Goal: Obtain resource: Download file/media

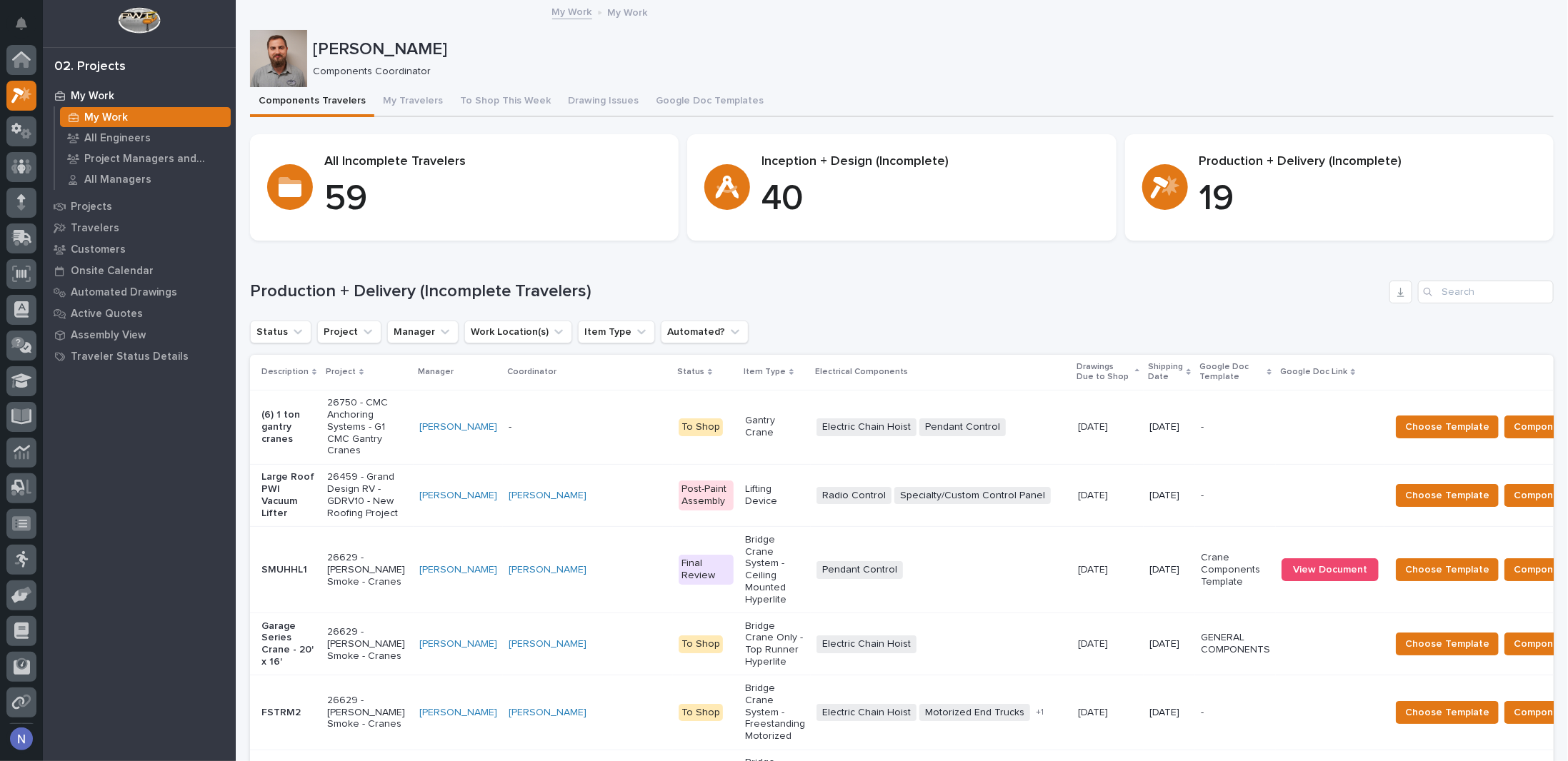
scroll to position [35, 0]
click at [1148, 367] on p "Shipping Date" at bounding box center [1165, 372] width 35 height 26
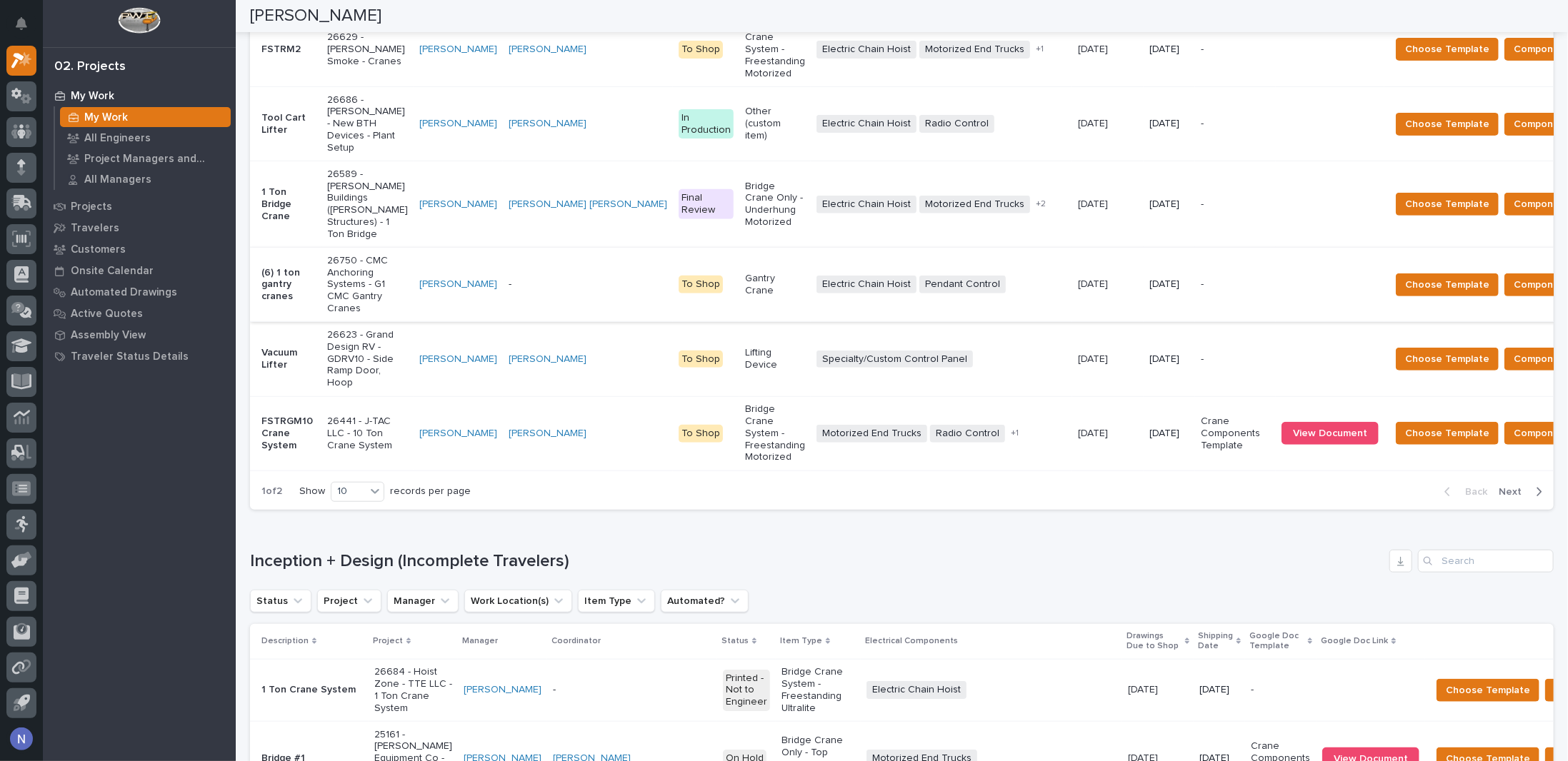
scroll to position [643, 0]
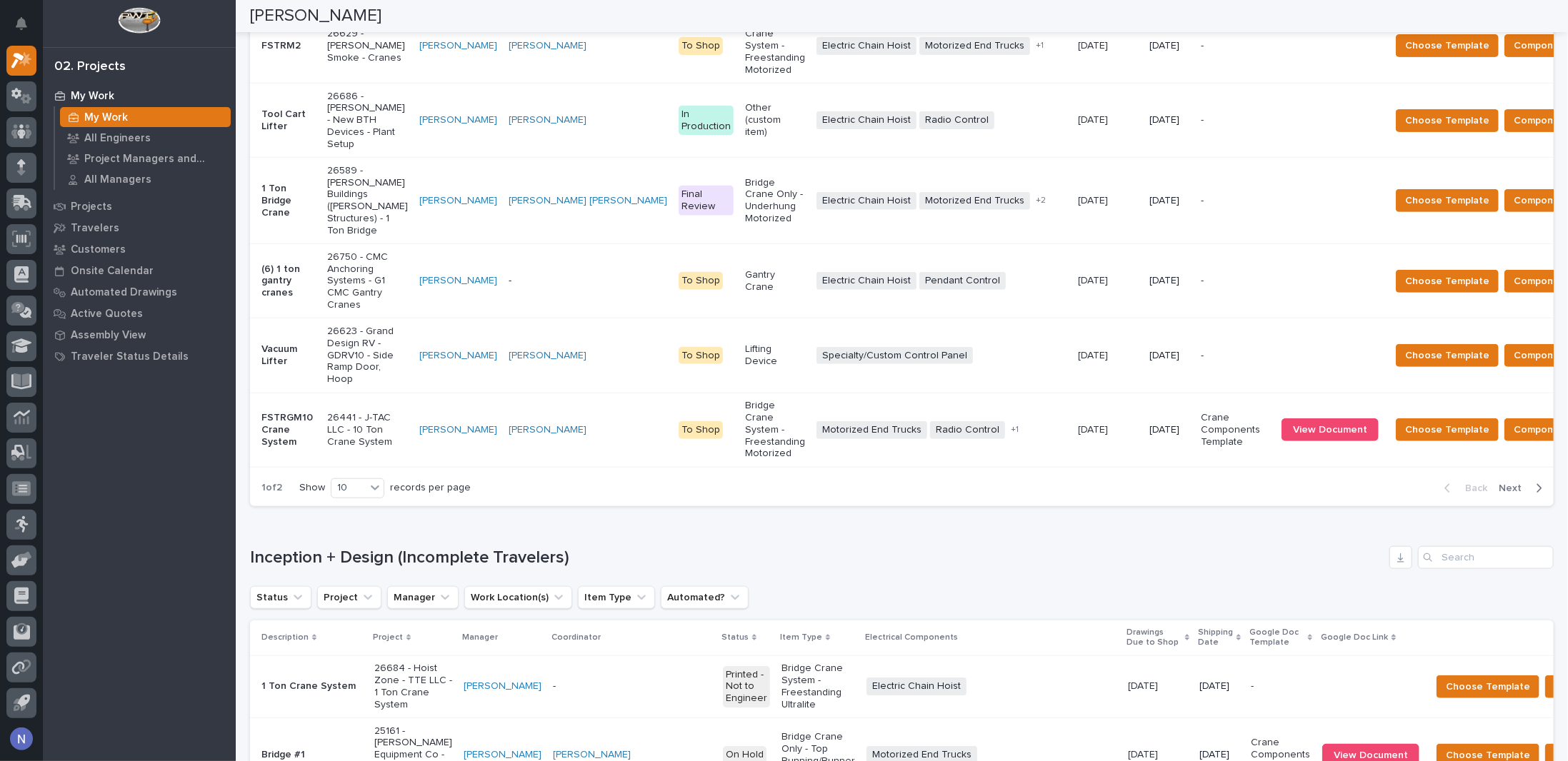
click at [312, 291] on p "(6) 1 ton gantry cranes" at bounding box center [289, 281] width 54 height 36
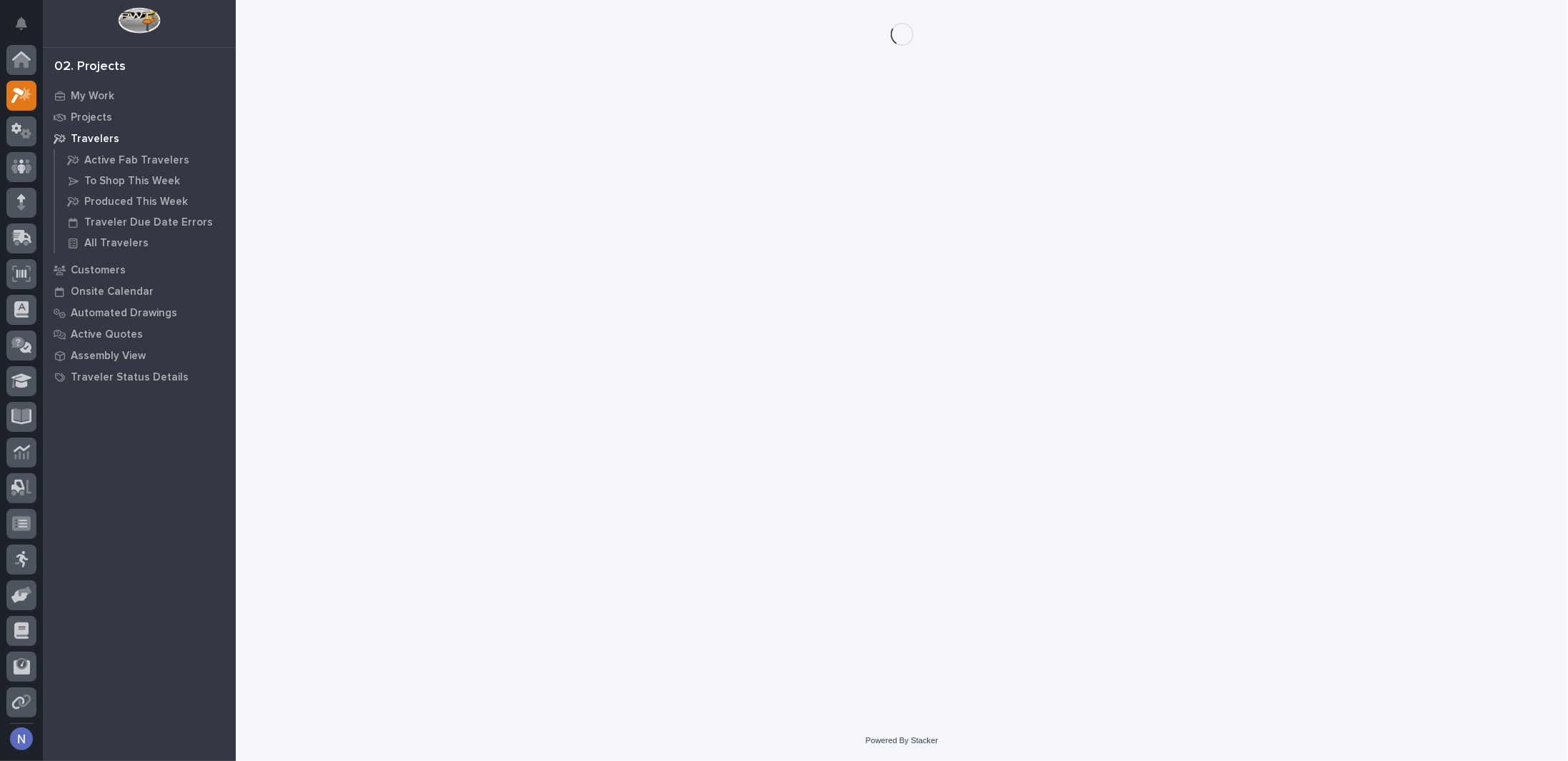
scroll to position [35, 0]
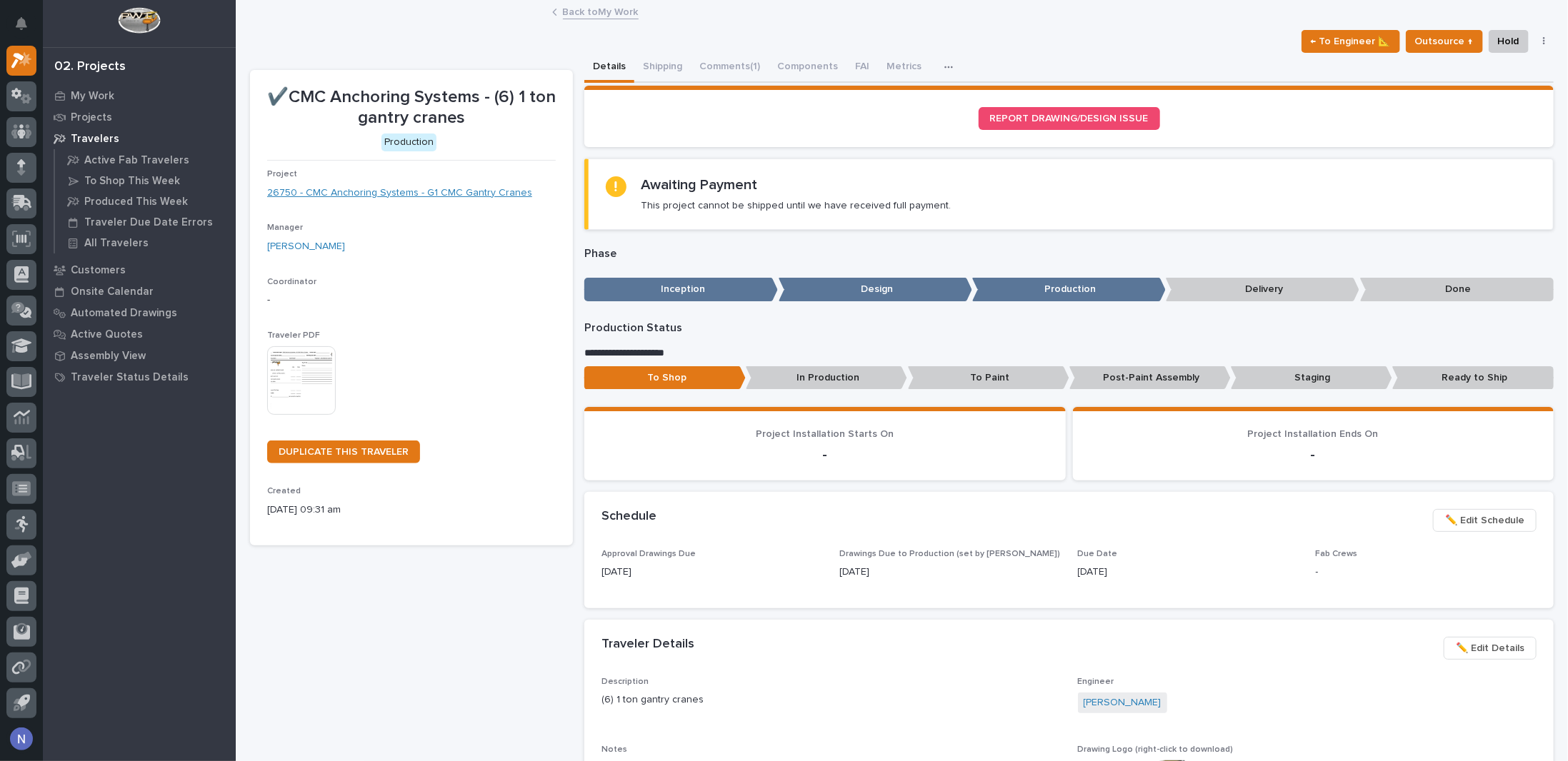
click at [461, 198] on link "26750 - CMC Anchoring Systems - G1 CMC Gantry Cranes" at bounding box center [400, 193] width 265 height 15
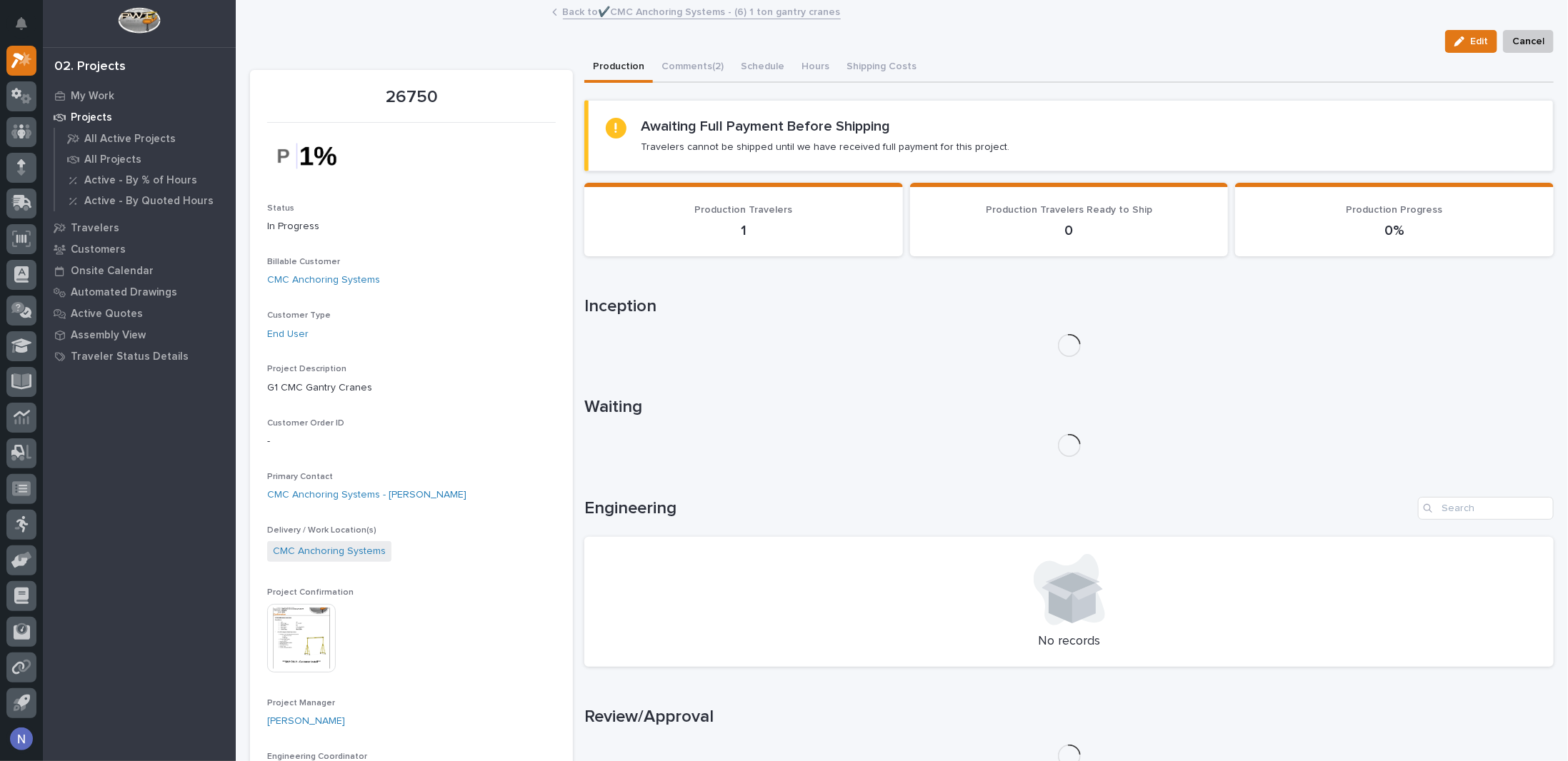
scroll to position [167, 0]
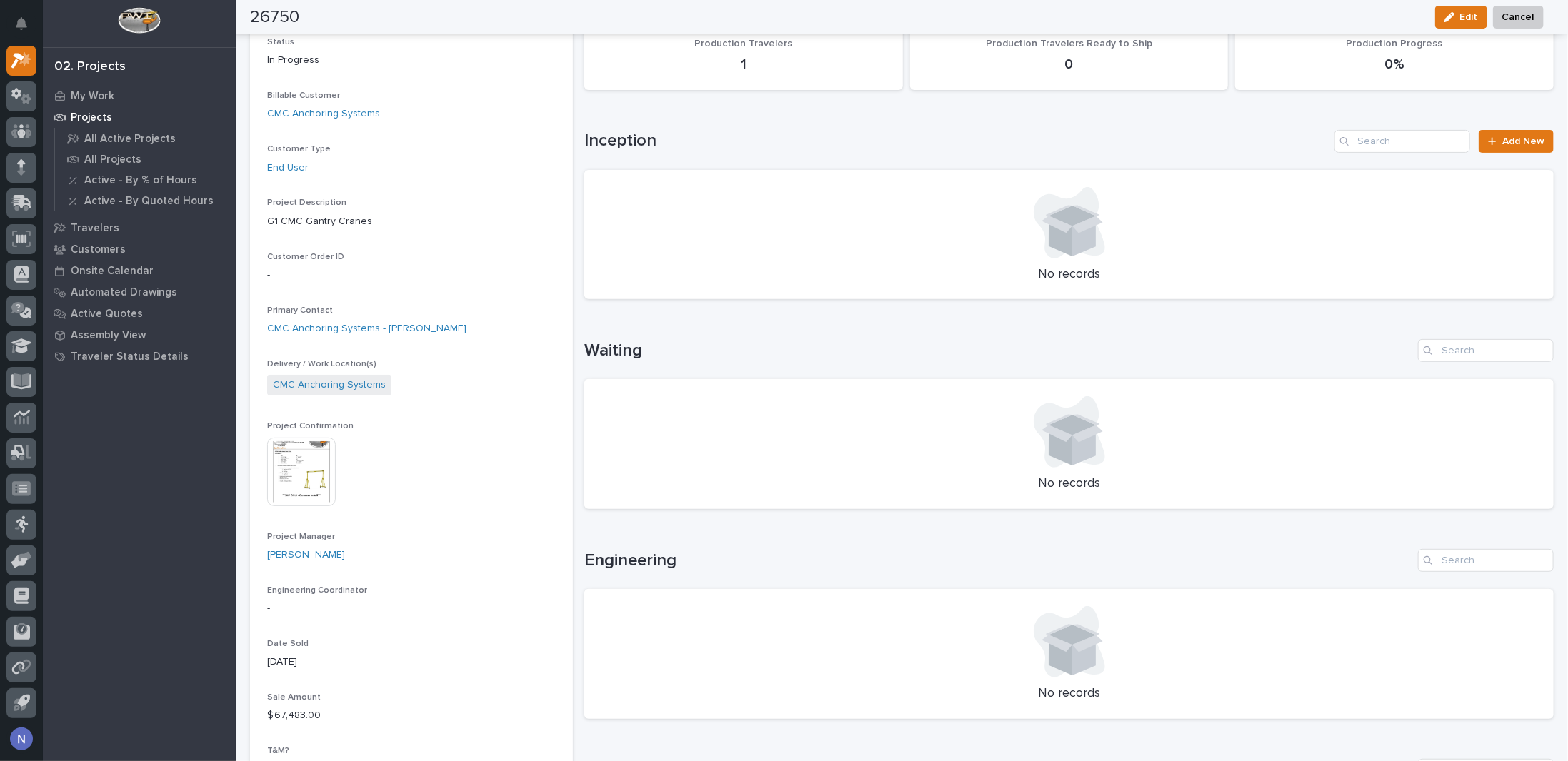
click at [325, 459] on img at bounding box center [301, 472] width 69 height 69
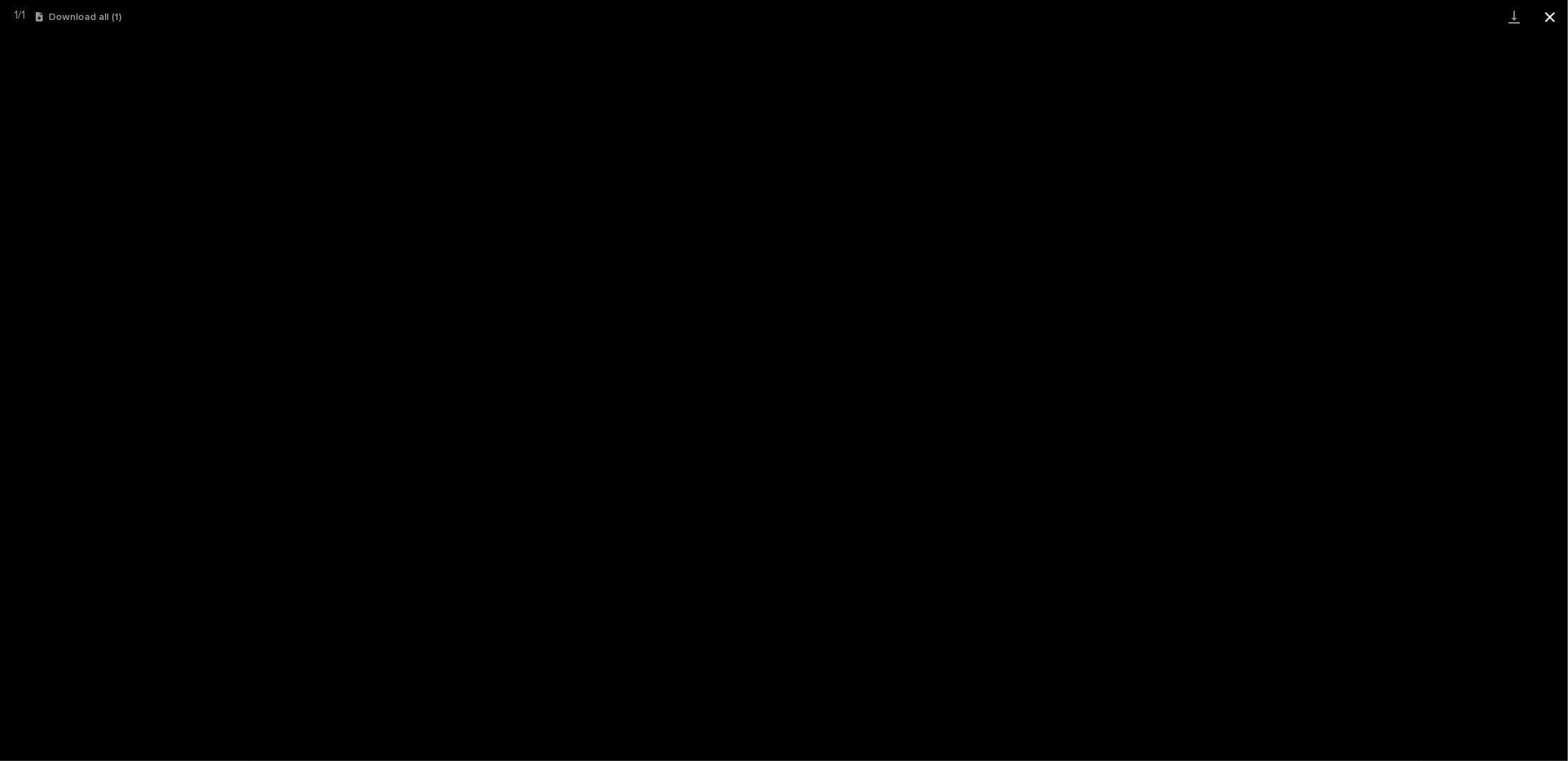
click at [1555, 16] on button "Close gallery" at bounding box center [1550, 16] width 36 height 34
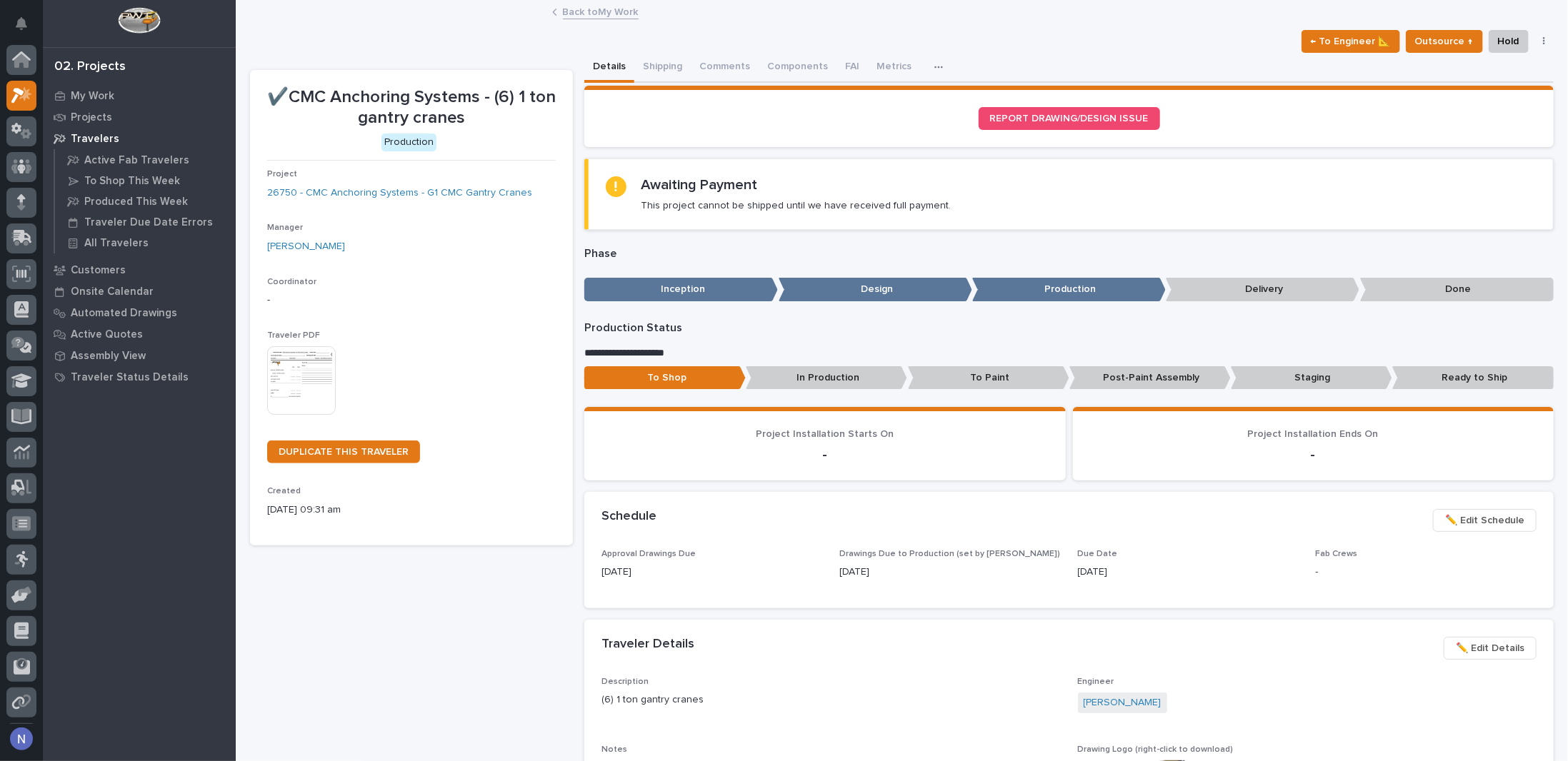
scroll to position [35, 0]
click at [661, 69] on button "Shipping" at bounding box center [662, 68] width 56 height 30
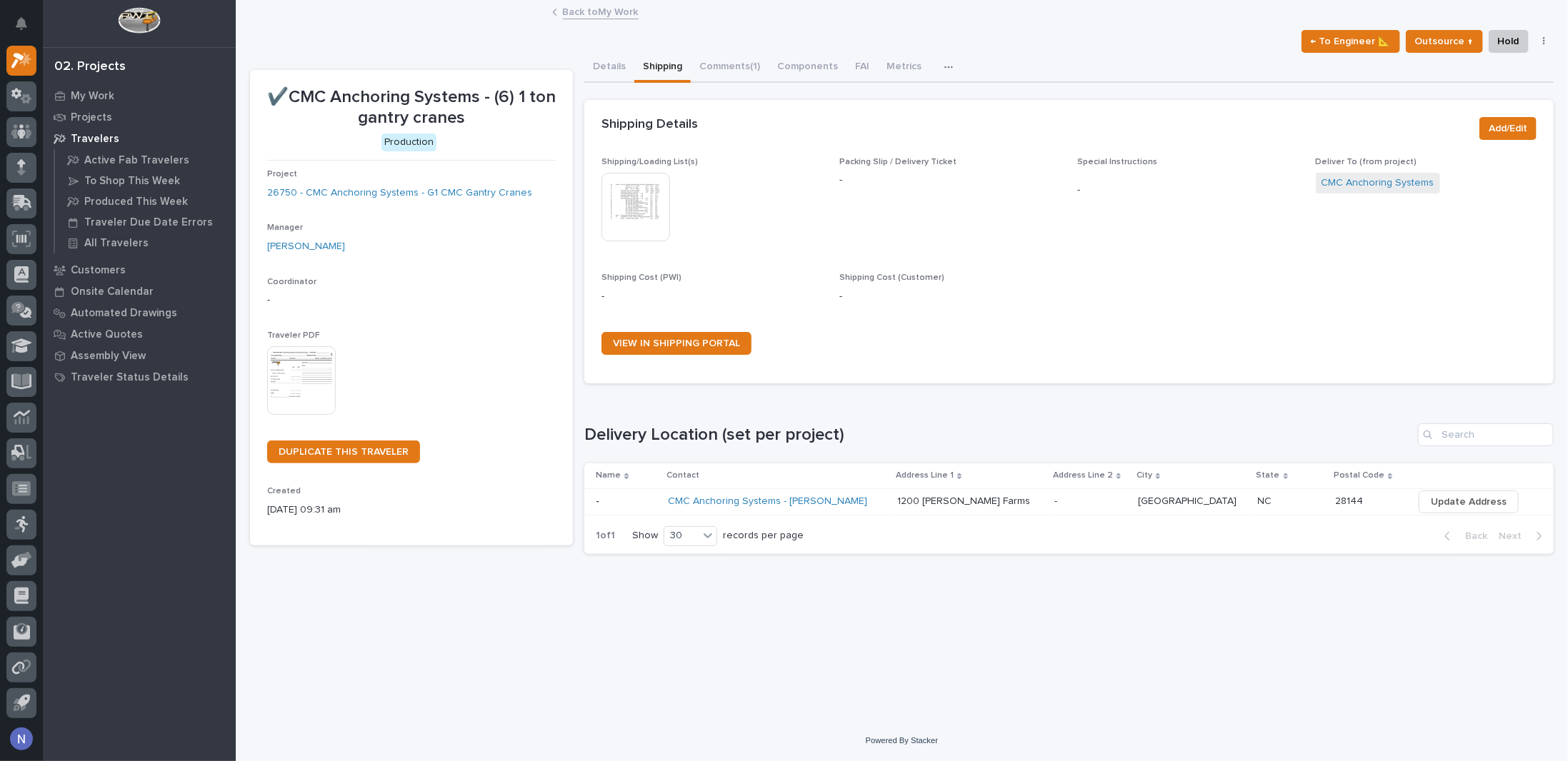
click at [628, 212] on img at bounding box center [635, 206] width 69 height 69
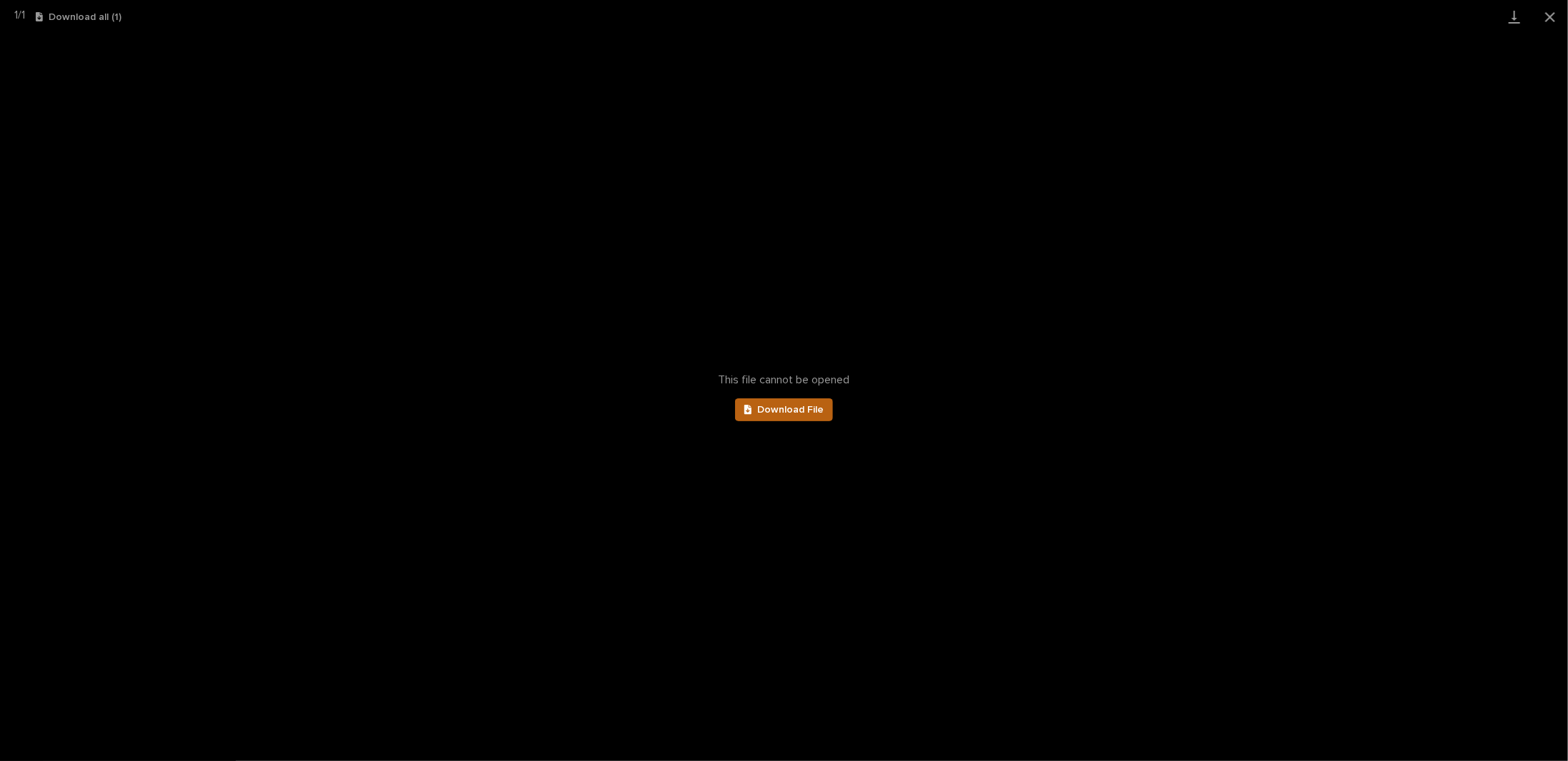
click at [746, 410] on icon at bounding box center [749, 410] width 8 height 10
click at [1549, 17] on button "Close gallery" at bounding box center [1550, 16] width 36 height 34
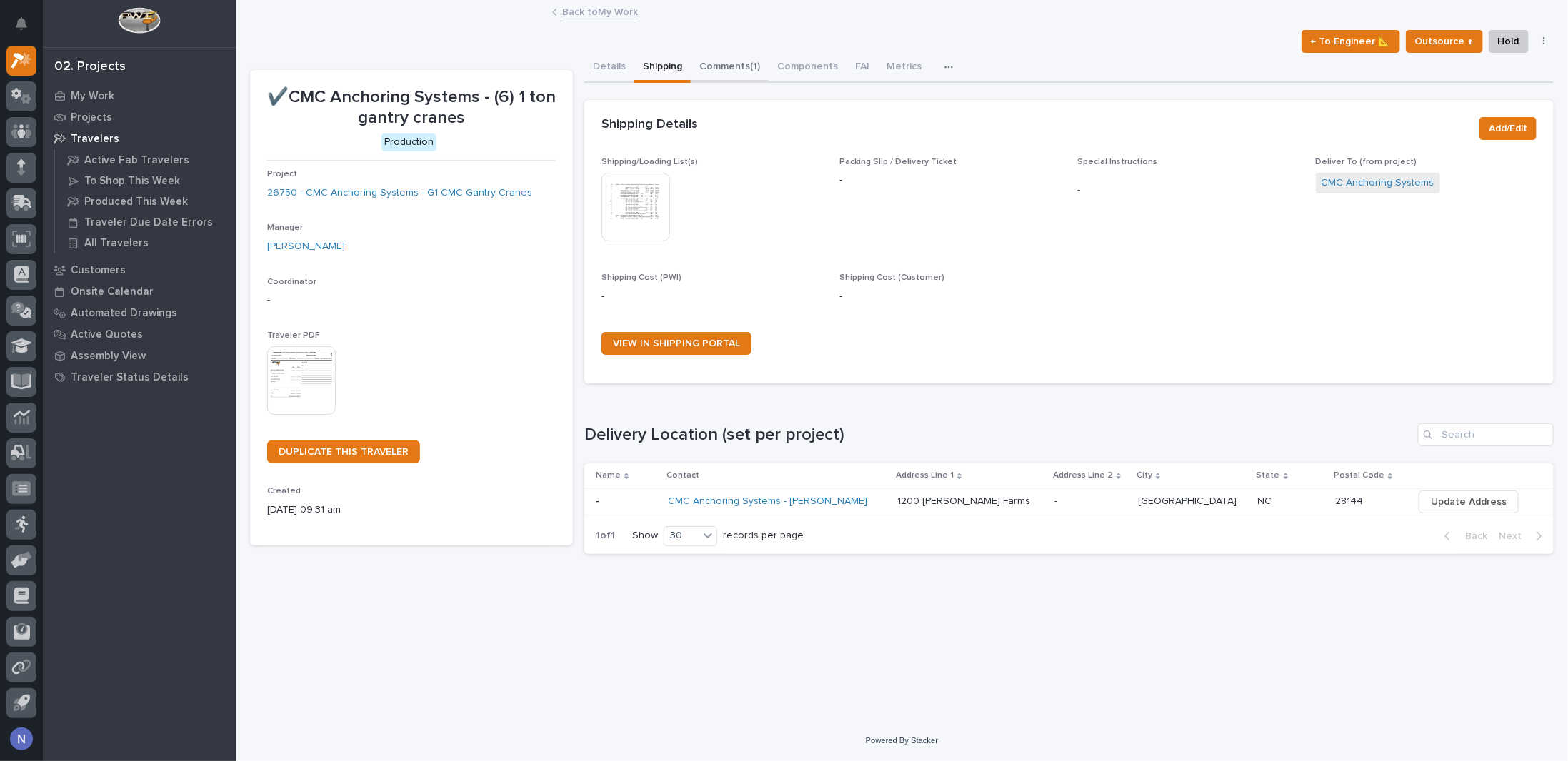
click at [735, 60] on button "Comments (1)" at bounding box center [729, 68] width 77 height 30
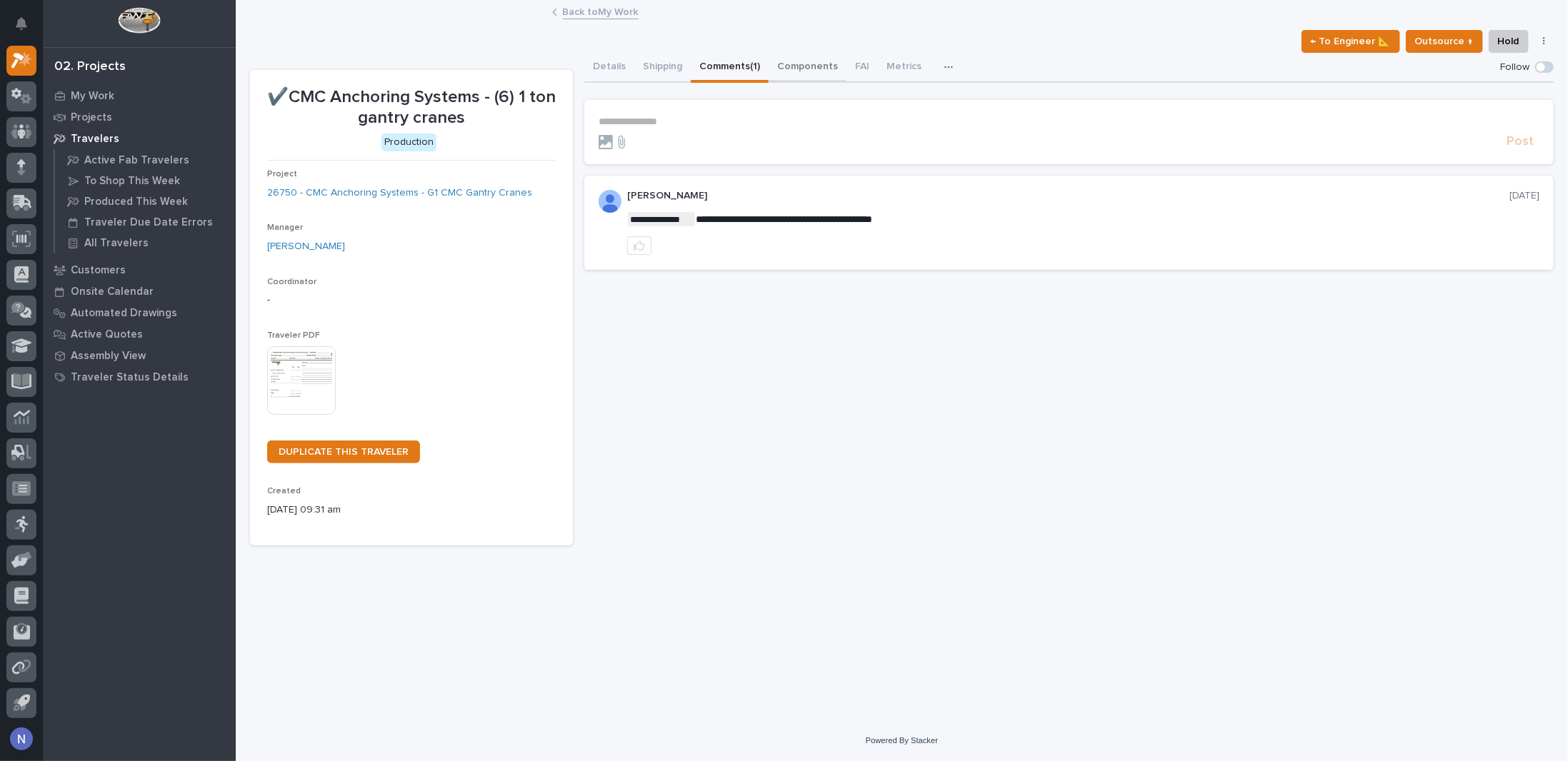
click at [809, 69] on button "Components" at bounding box center [808, 68] width 77 height 30
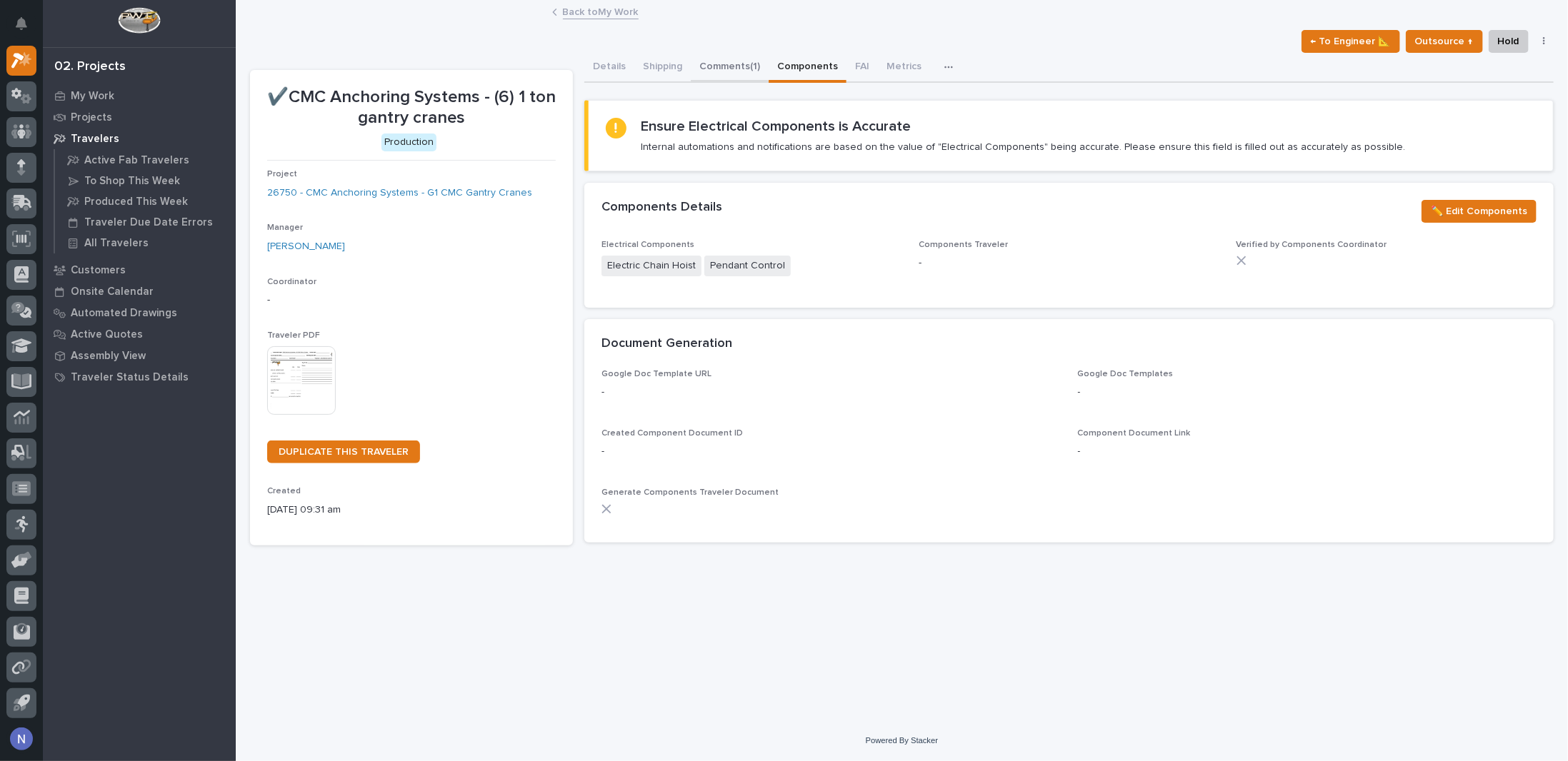
click at [741, 77] on button "Comments (1)" at bounding box center [729, 68] width 77 height 30
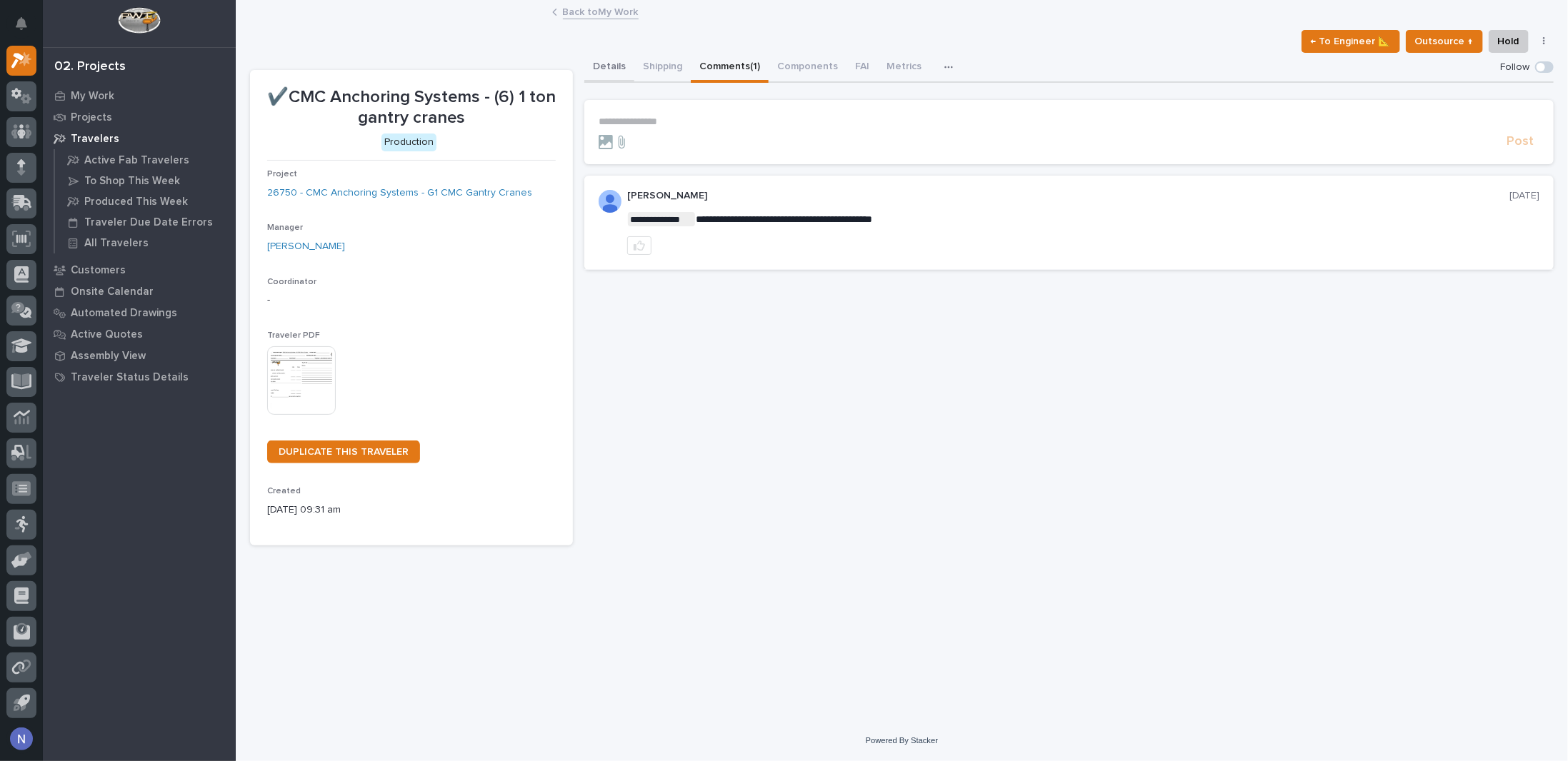
click at [616, 60] on button "Details" at bounding box center [609, 68] width 50 height 30
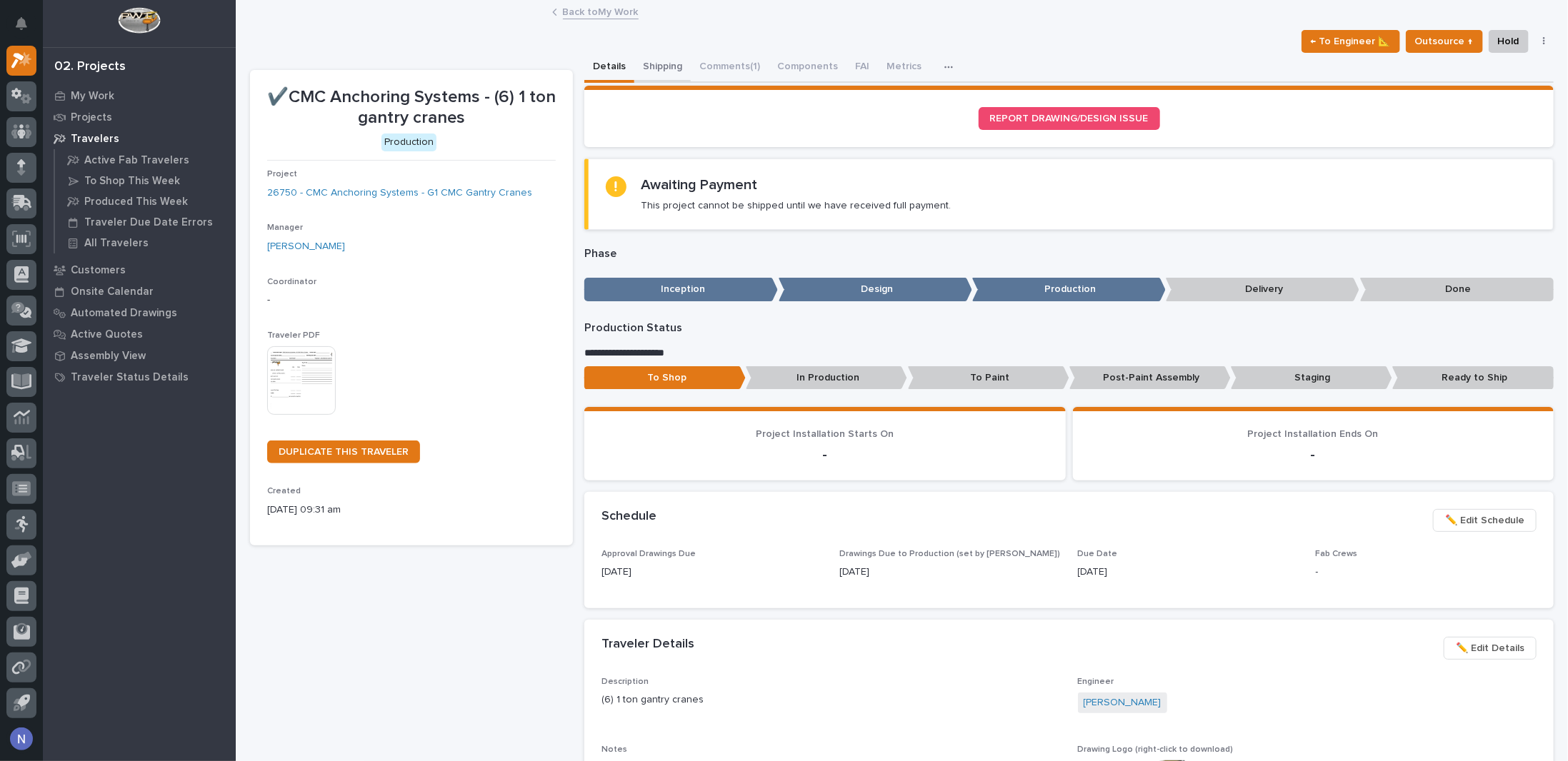
click at [672, 60] on button "Shipping" at bounding box center [662, 68] width 56 height 30
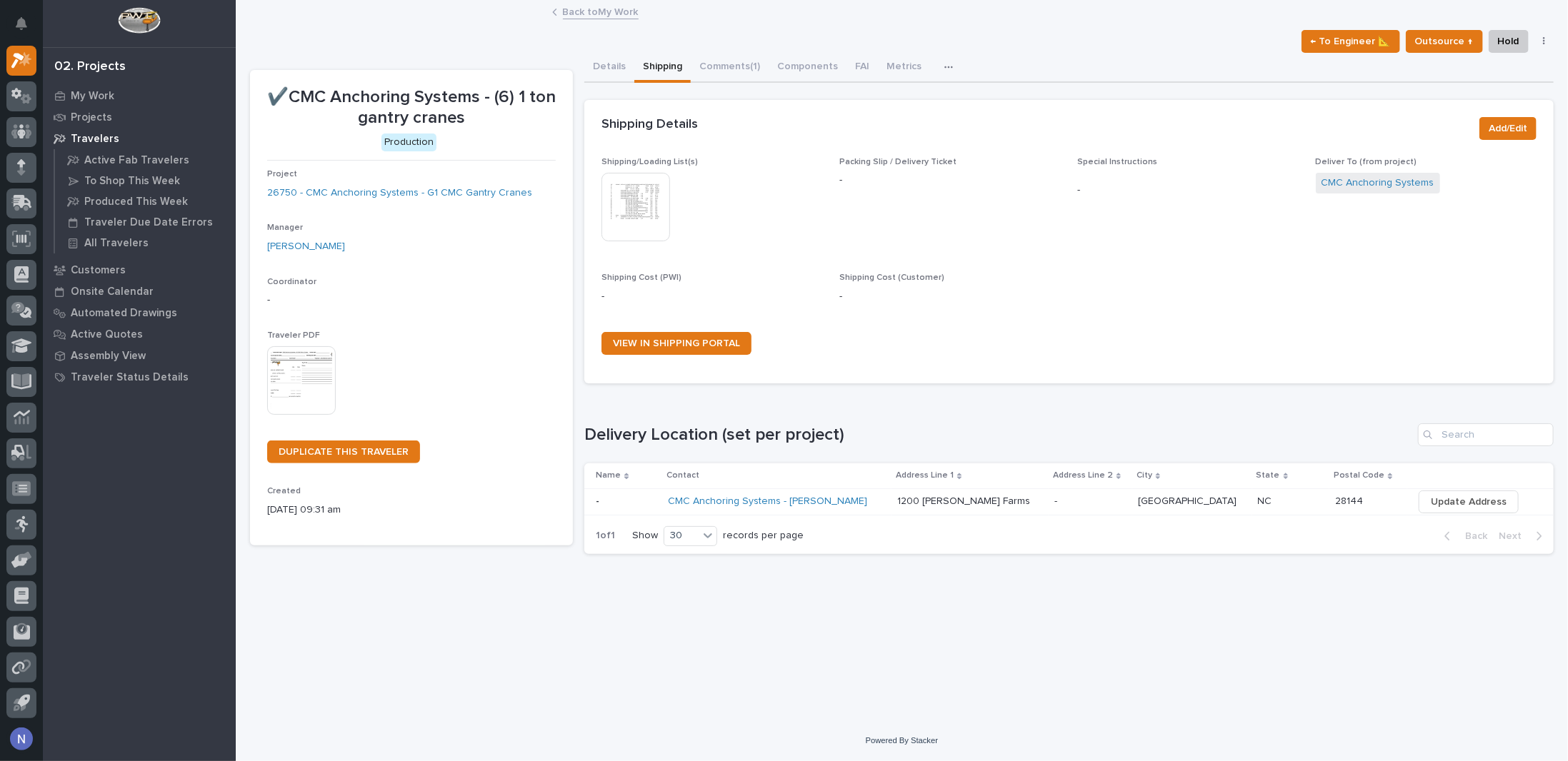
click at [615, 65] on button "Details" at bounding box center [609, 68] width 50 height 30
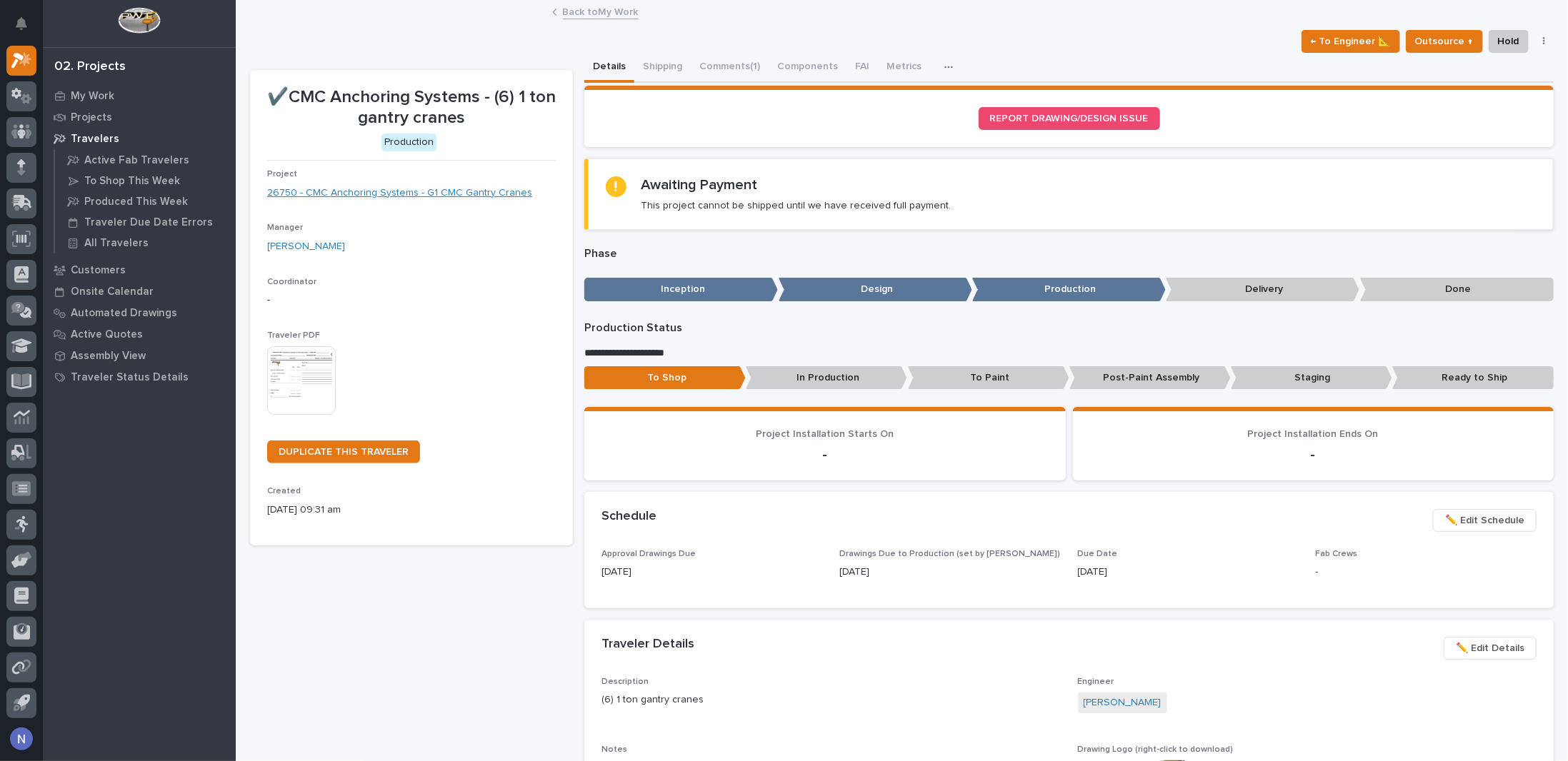
click at [506, 189] on link "26750 - CMC Anchoring Systems - G1 CMC Gantry Cranes" at bounding box center [400, 193] width 265 height 15
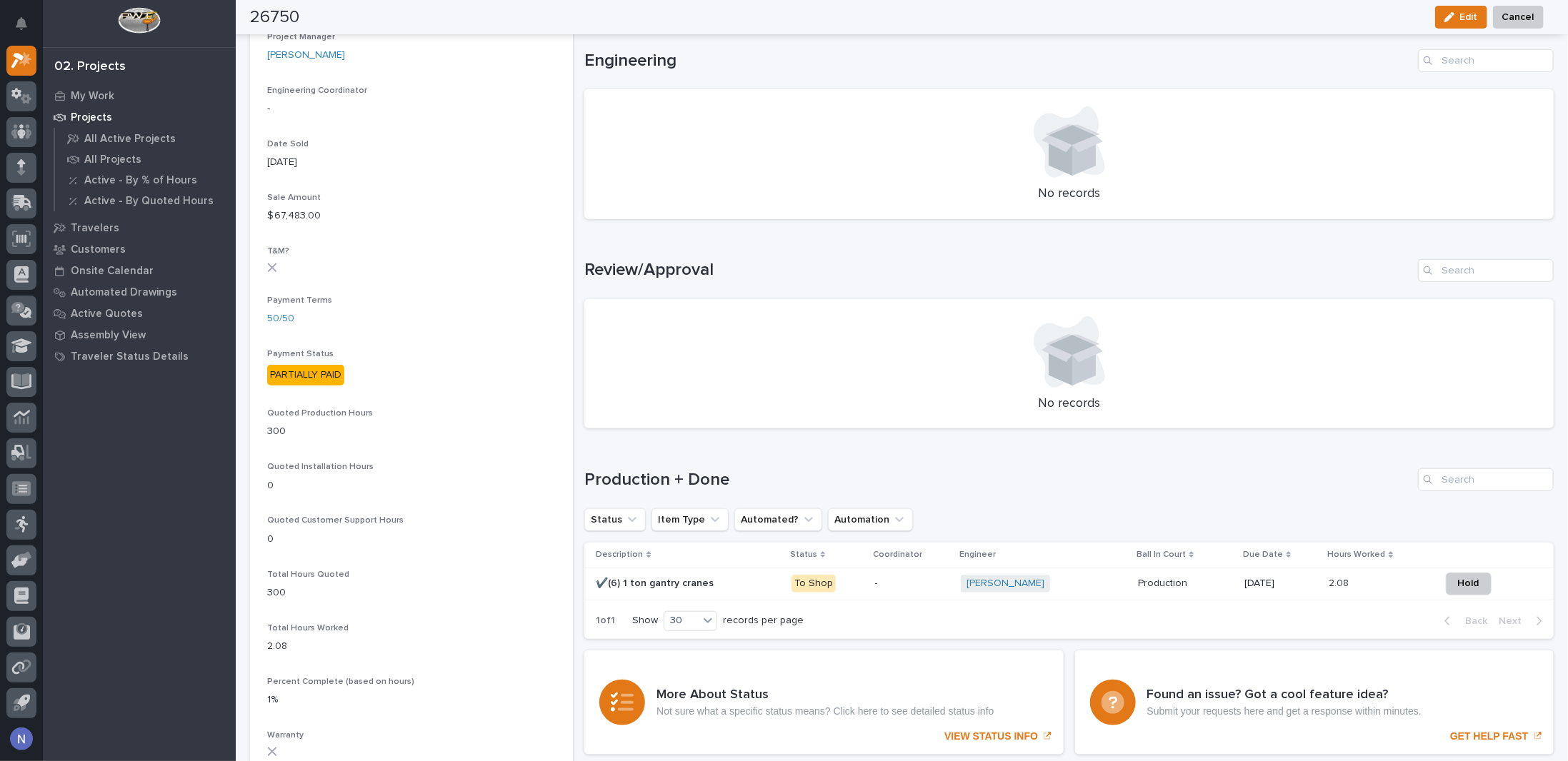
scroll to position [833, 0]
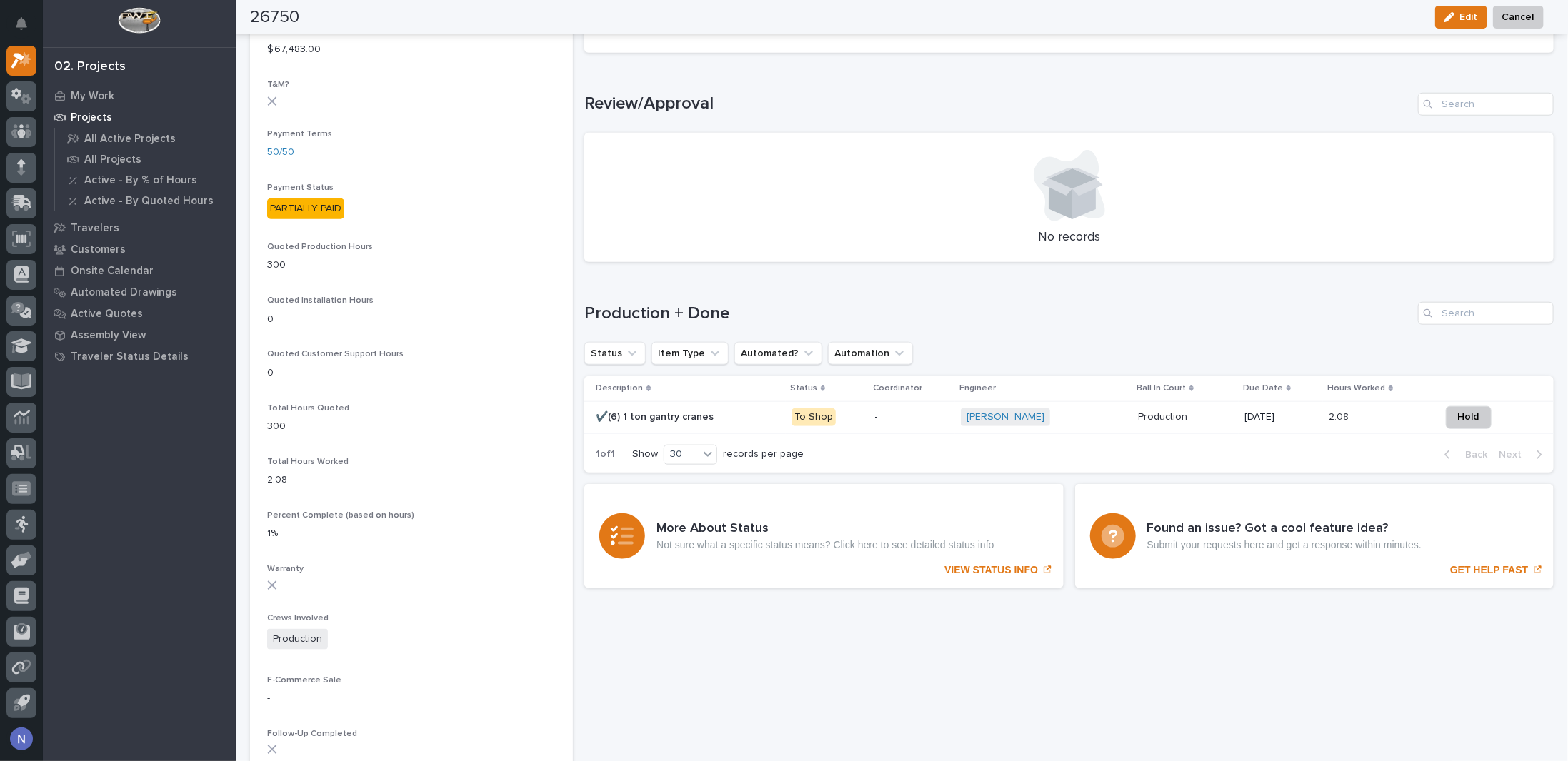
click at [486, 147] on div "50/50" at bounding box center [412, 152] width 289 height 15
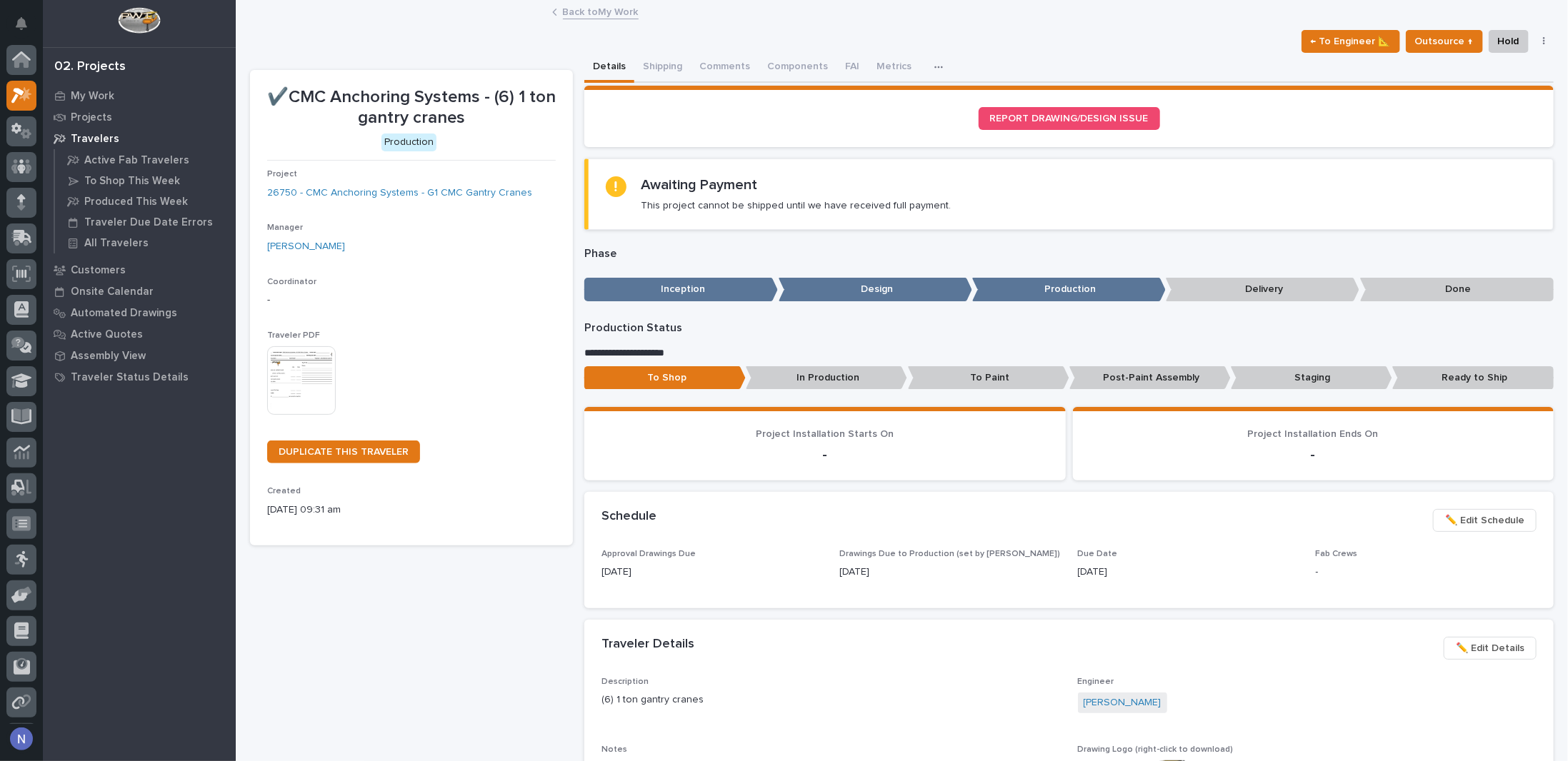
scroll to position [35, 0]
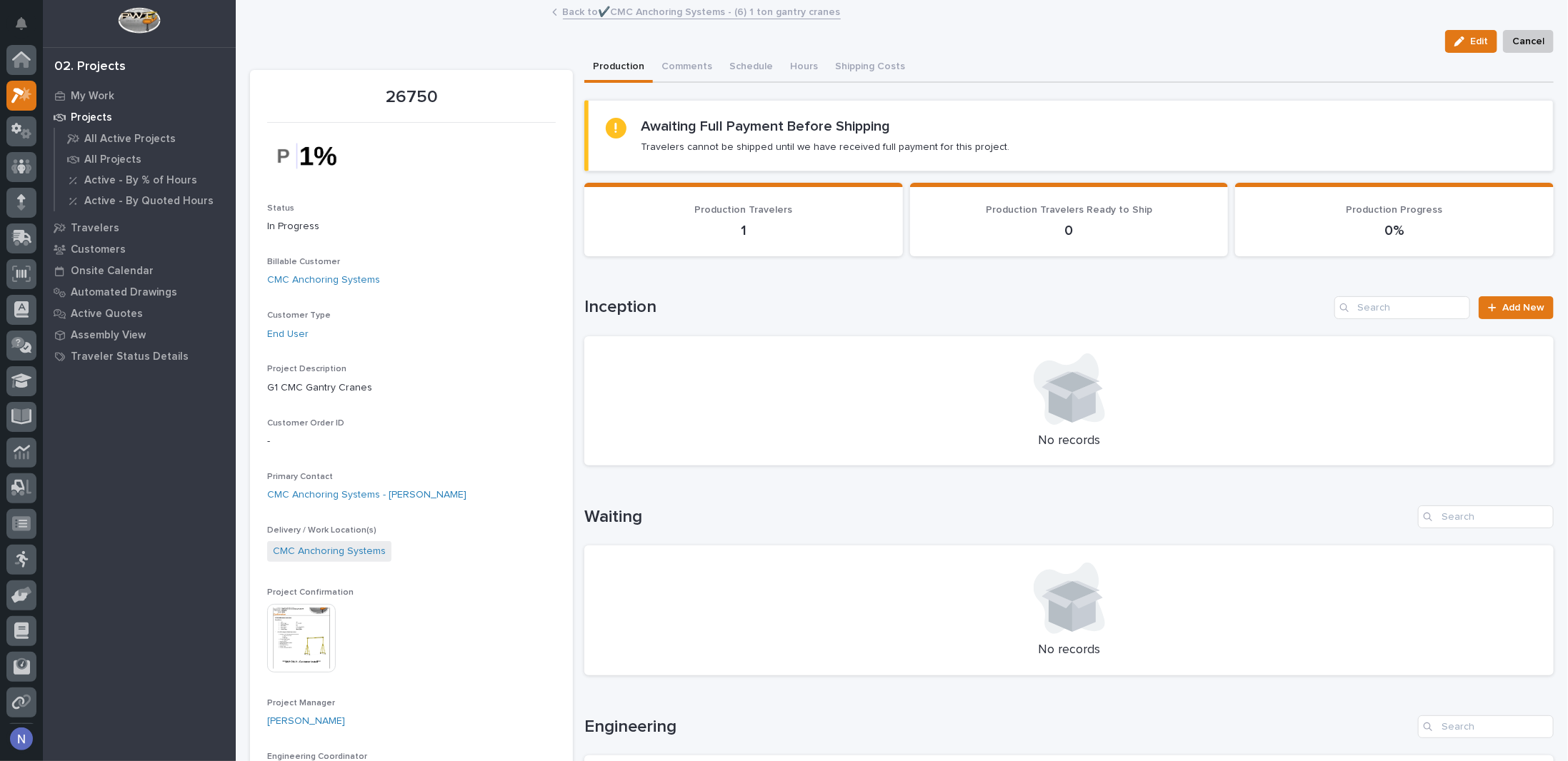
scroll to position [35, 0]
click at [309, 635] on img at bounding box center [301, 638] width 69 height 69
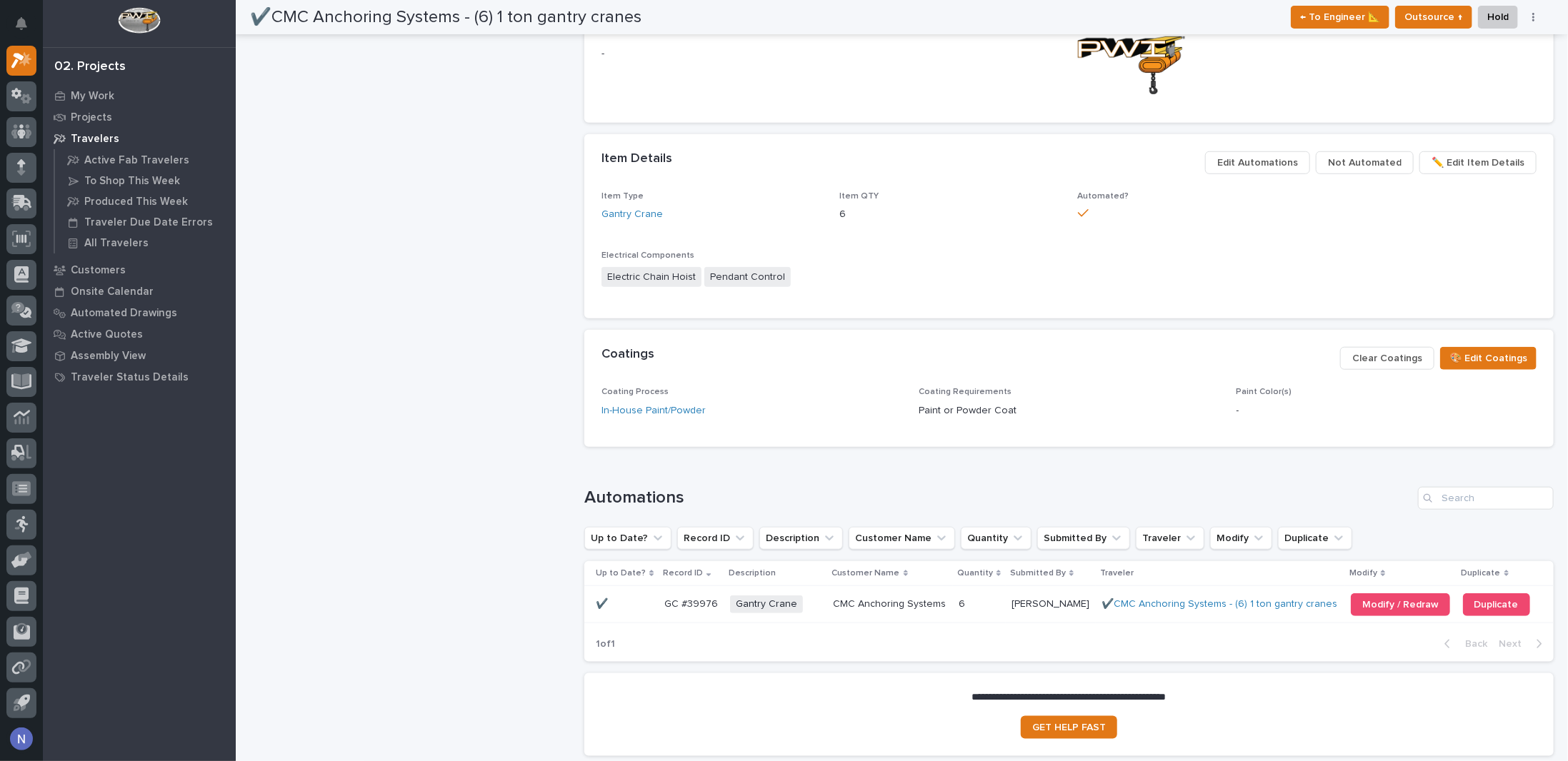
scroll to position [840, 0]
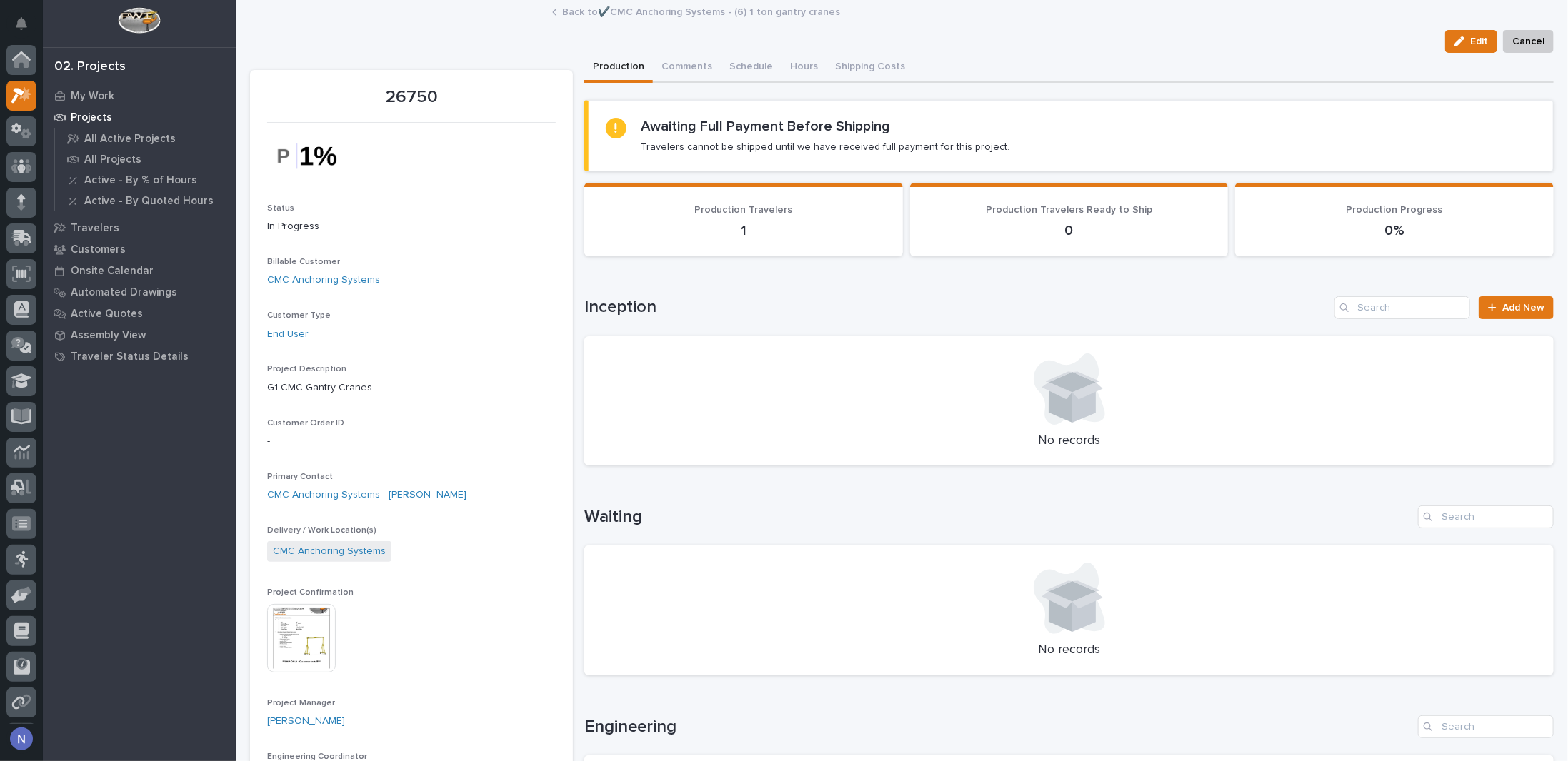
scroll to position [35, 0]
click at [320, 614] on img at bounding box center [301, 638] width 69 height 69
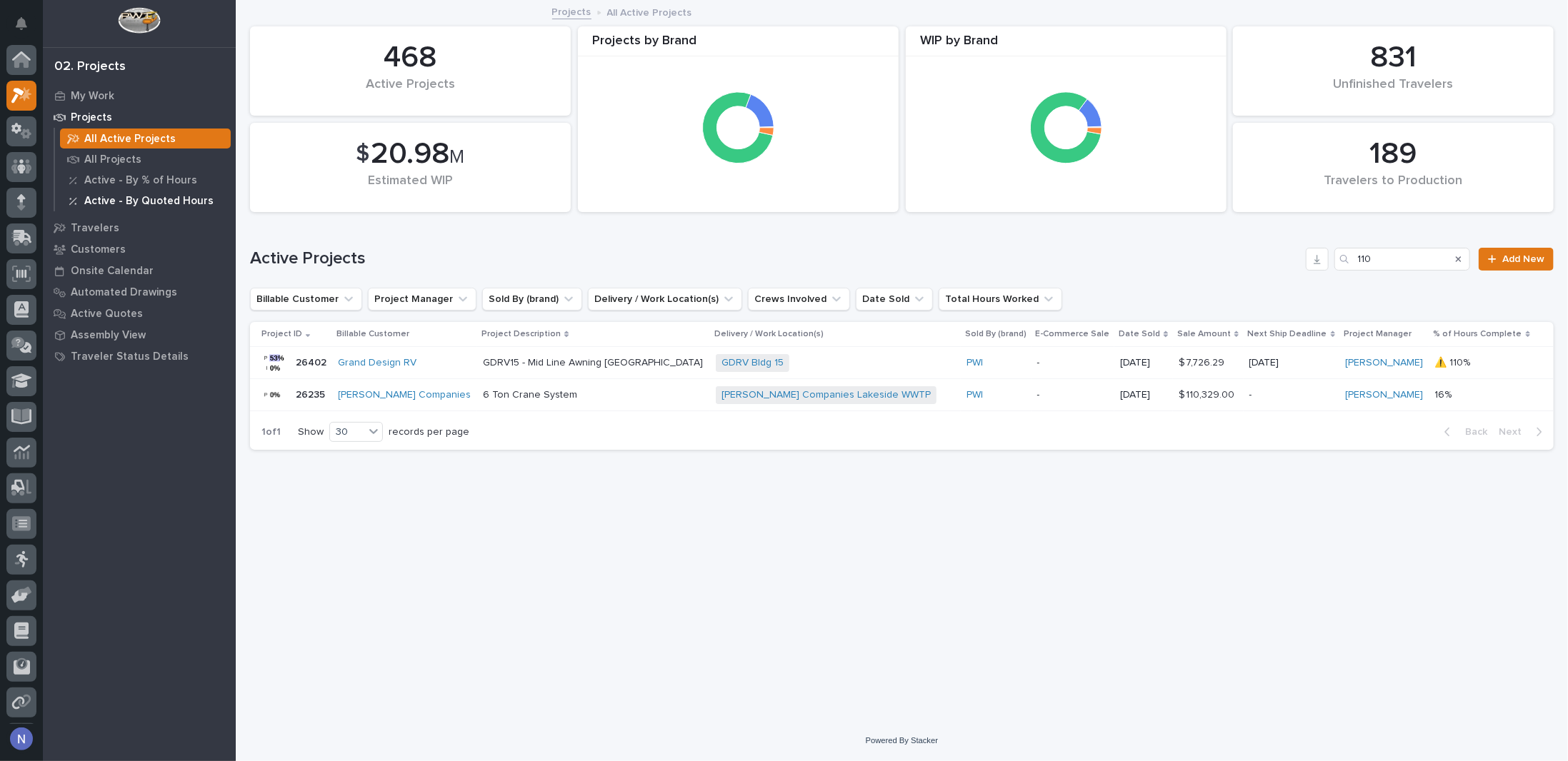
scroll to position [35, 0]
click at [23, 135] on icon at bounding box center [21, 131] width 9 height 15
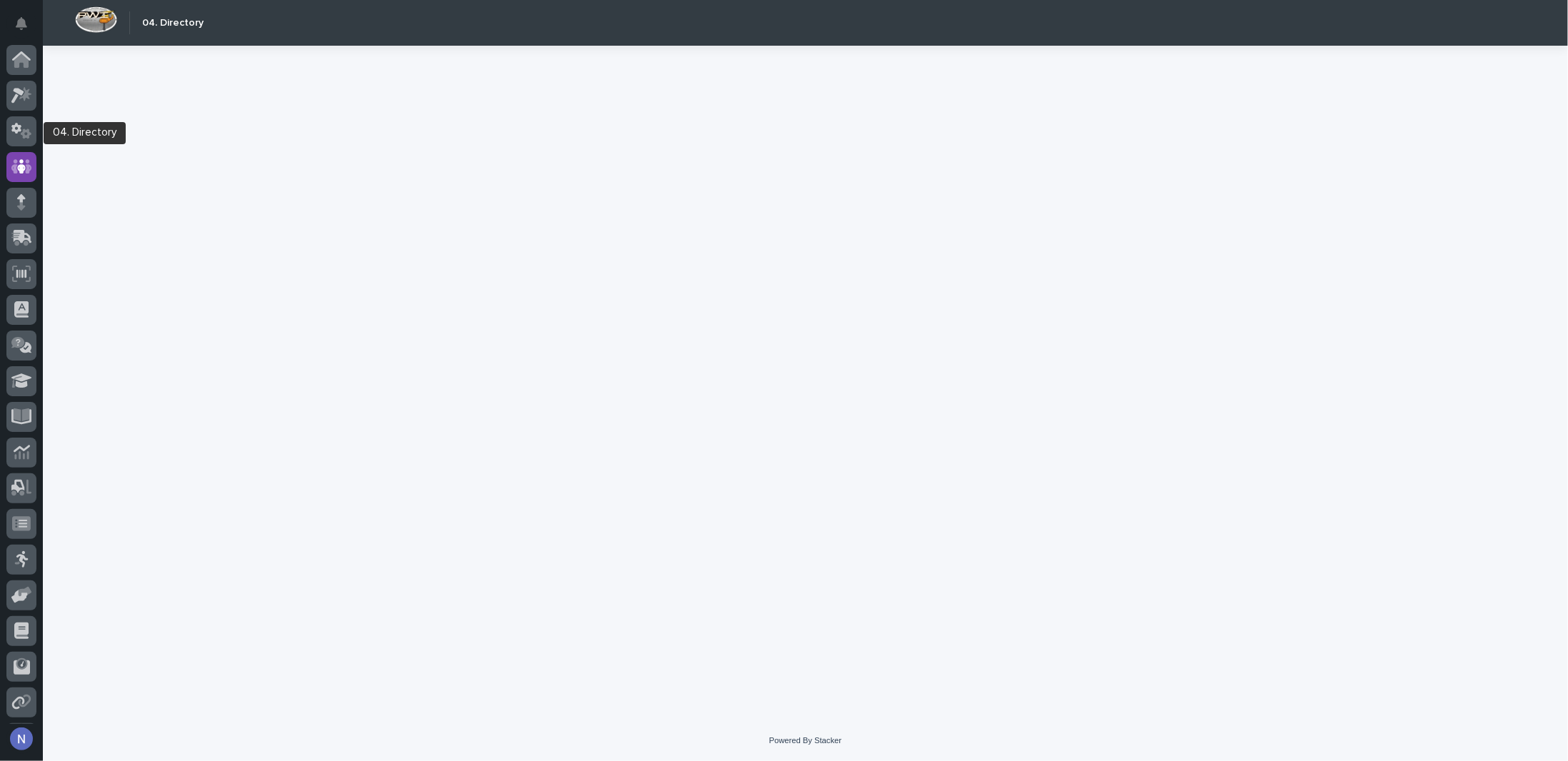
scroll to position [35, 0]
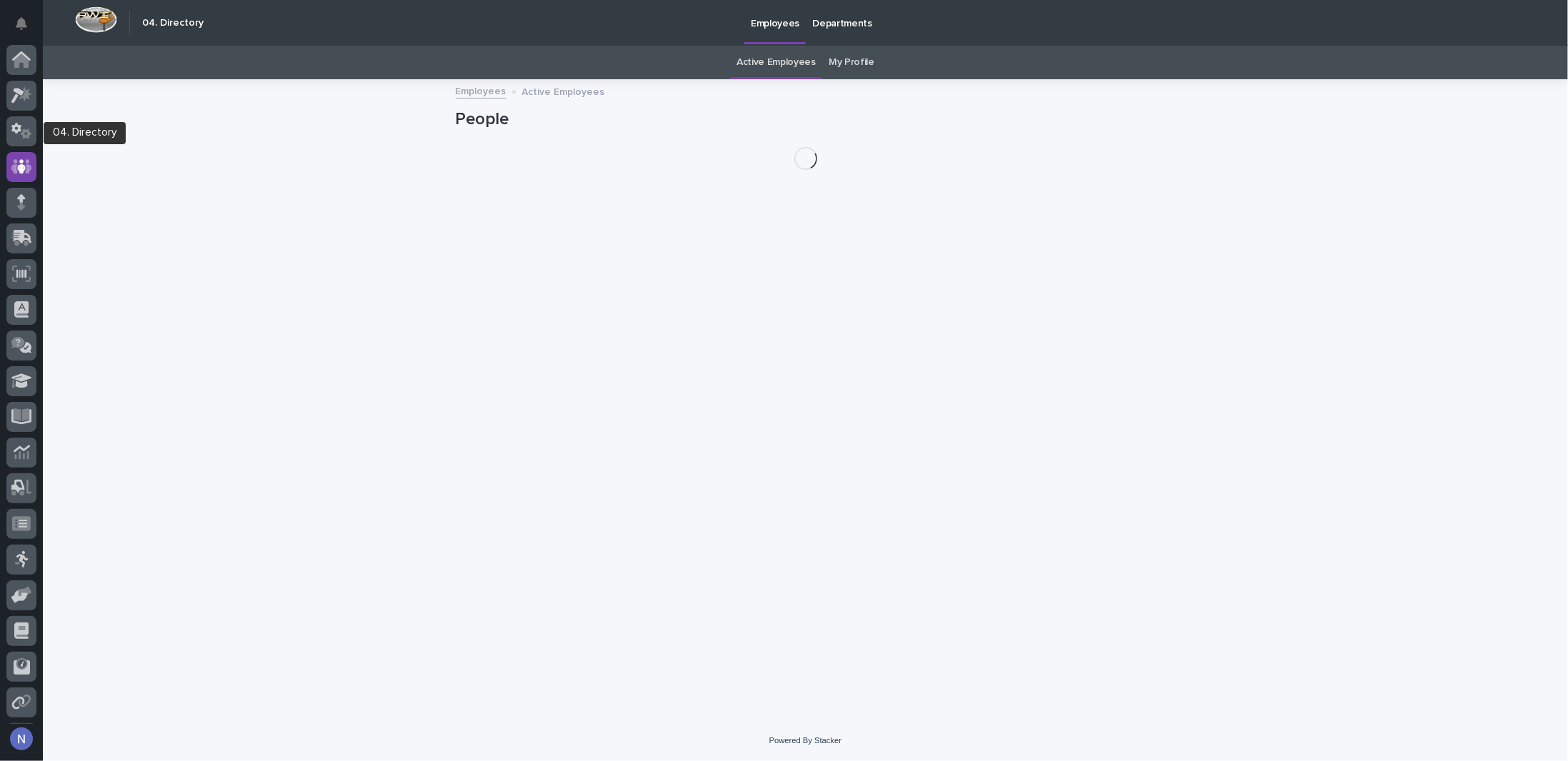
scroll to position [35, 0]
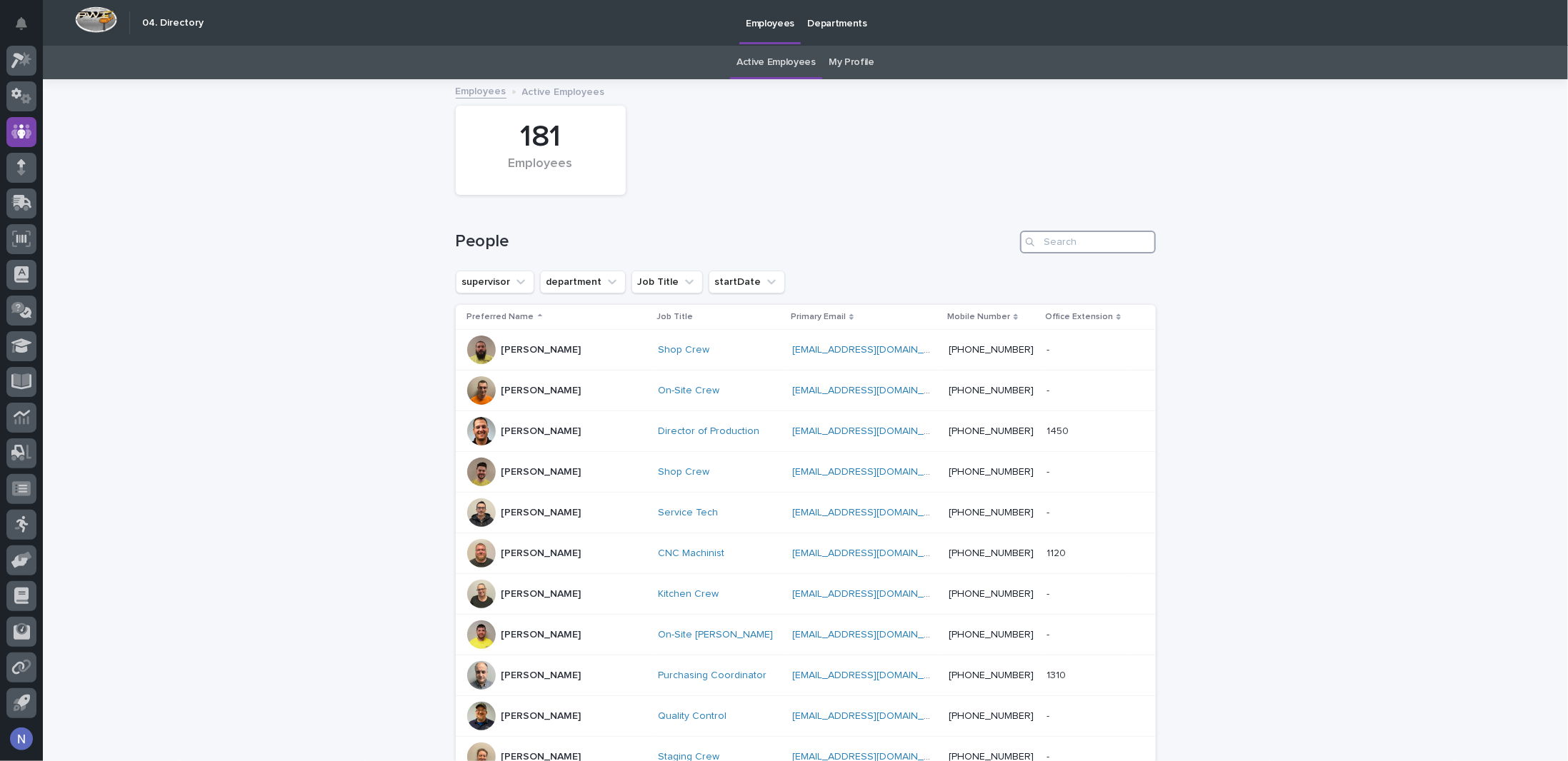
click at [1066, 248] on input "Search" at bounding box center [1088, 242] width 136 height 23
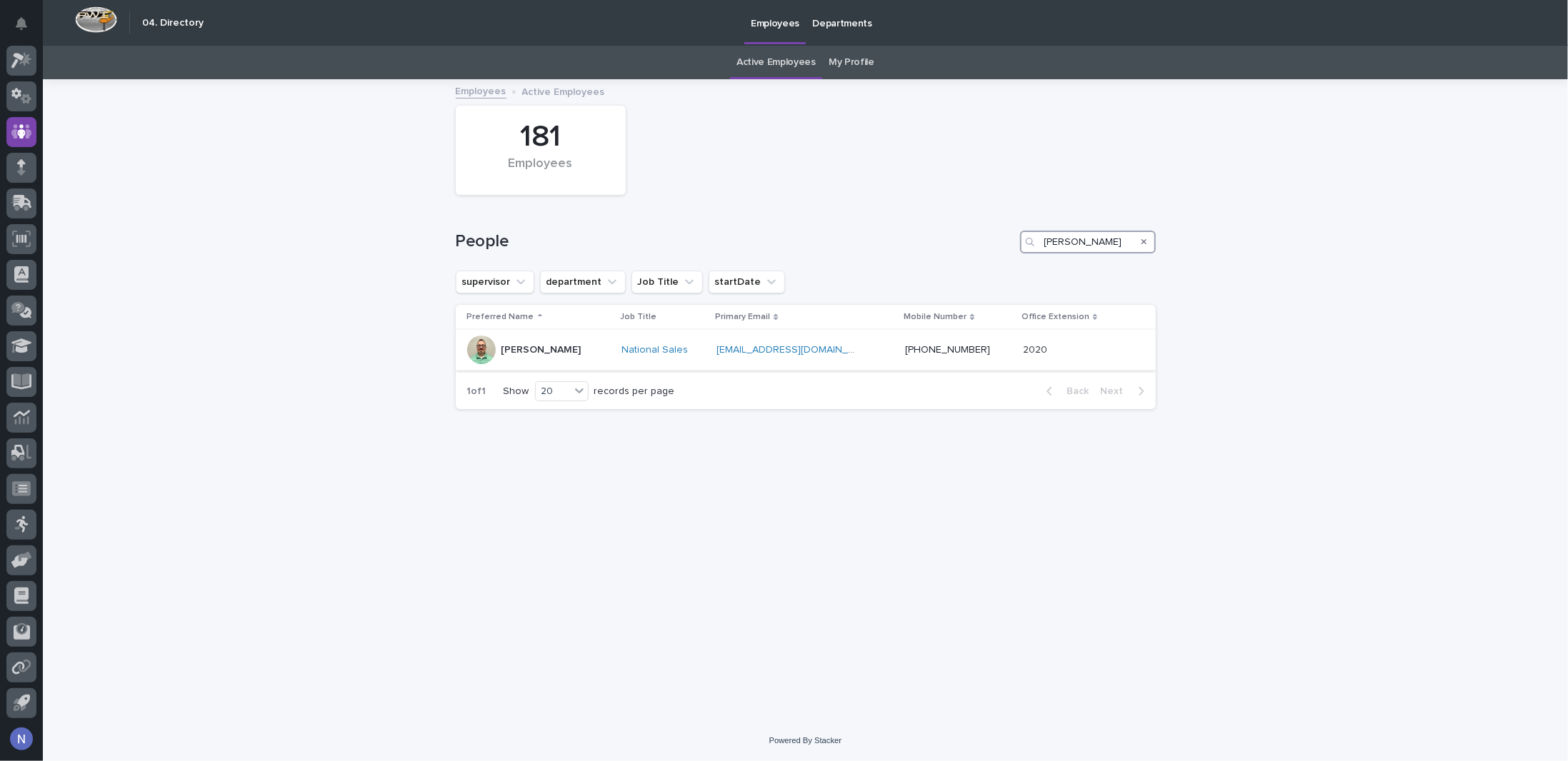
type input "derek"
click at [584, 344] on div "[PERSON_NAME]" at bounding box center [538, 350] width 143 height 29
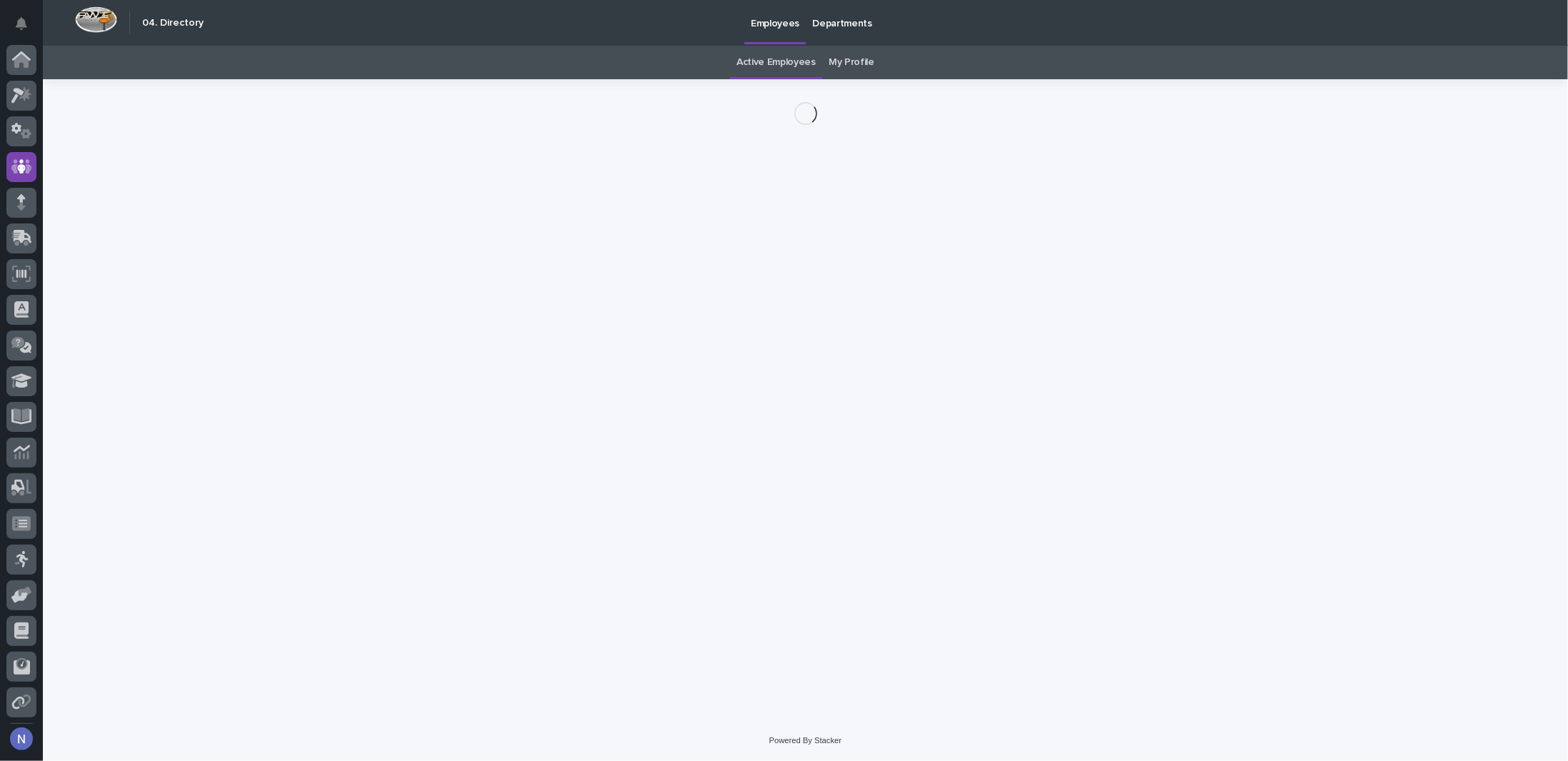
scroll to position [35, 0]
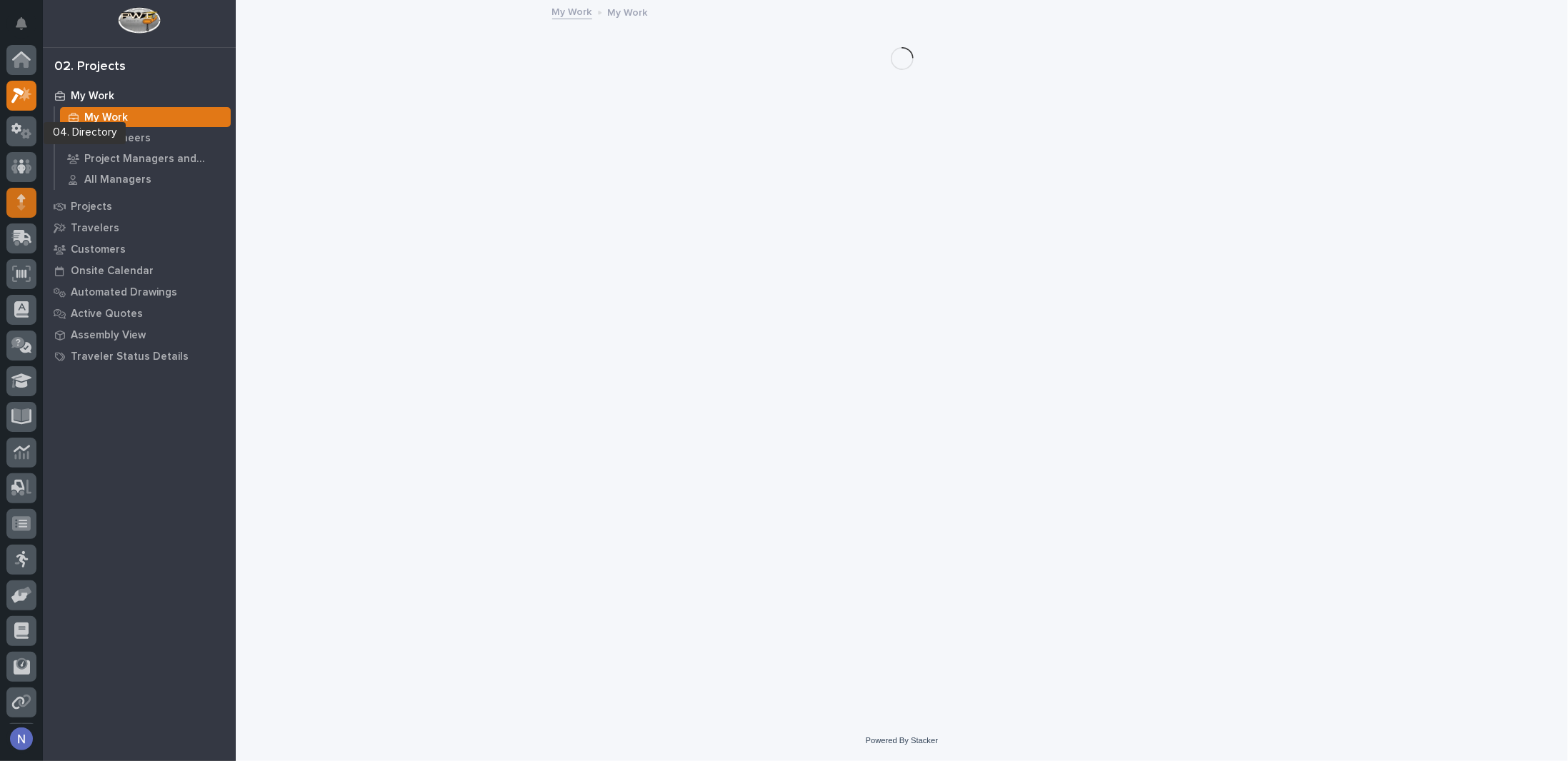
scroll to position [35, 0]
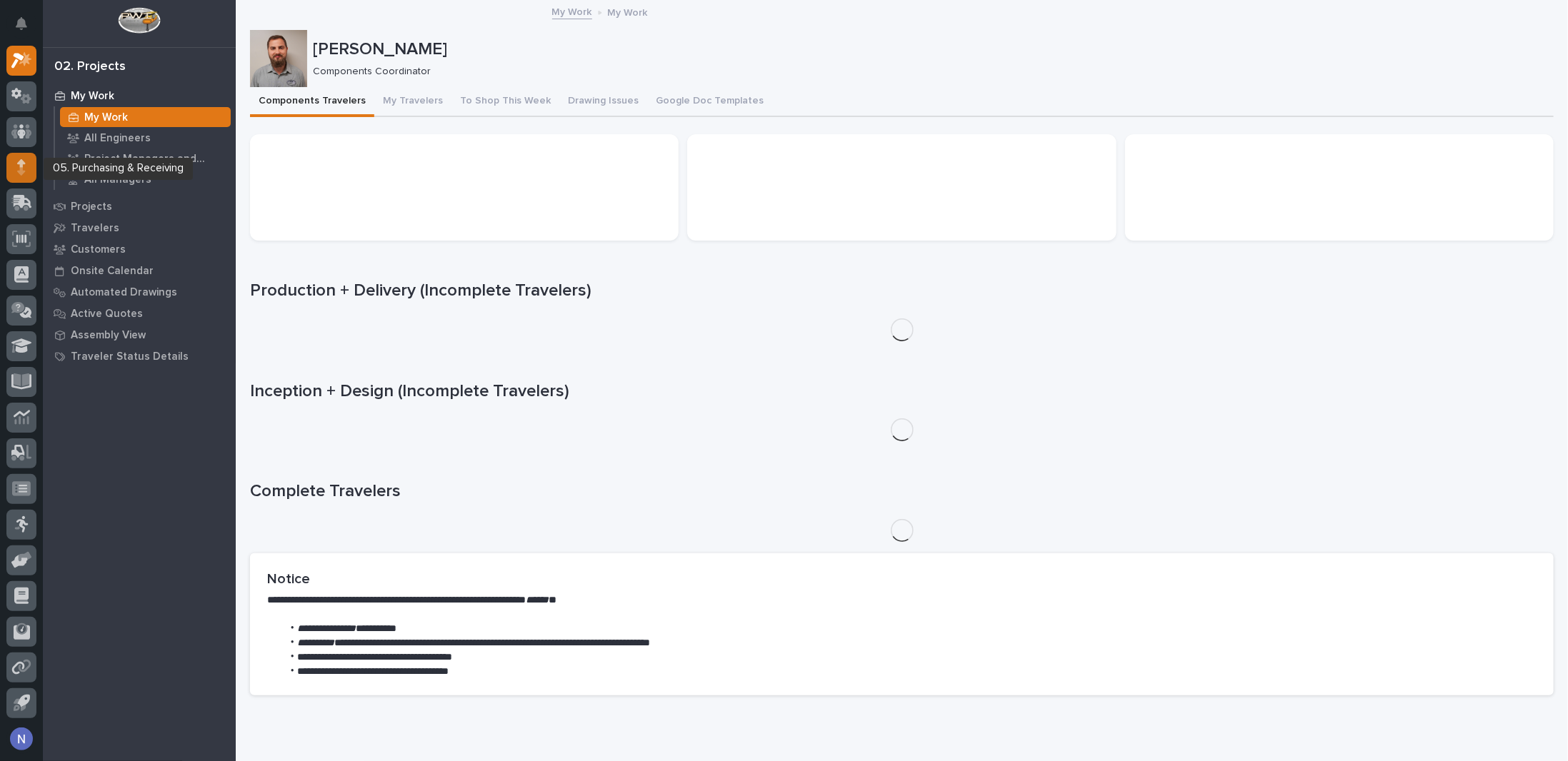
click at [29, 175] on div at bounding box center [21, 167] width 30 height 30
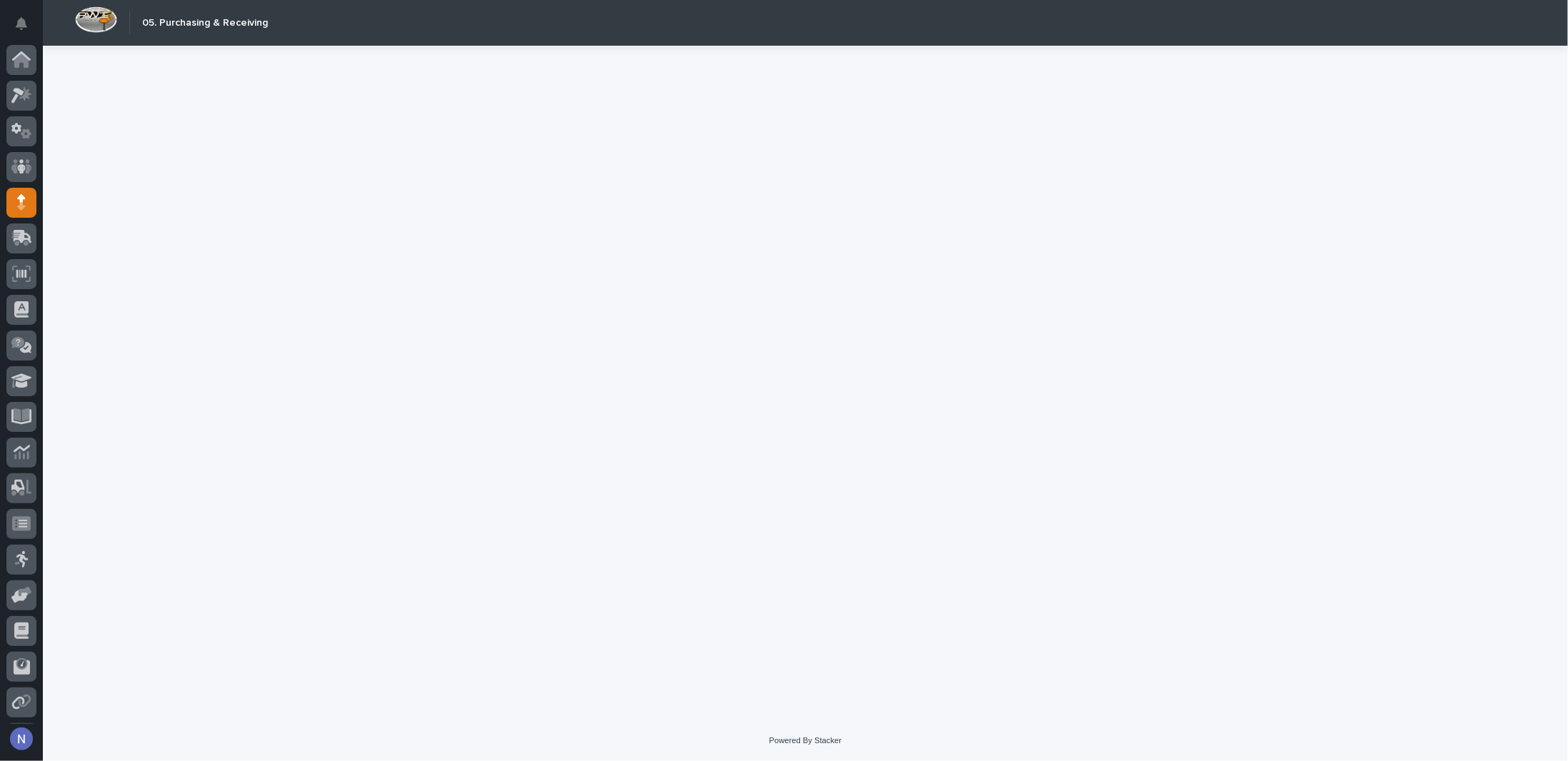
scroll to position [35, 0]
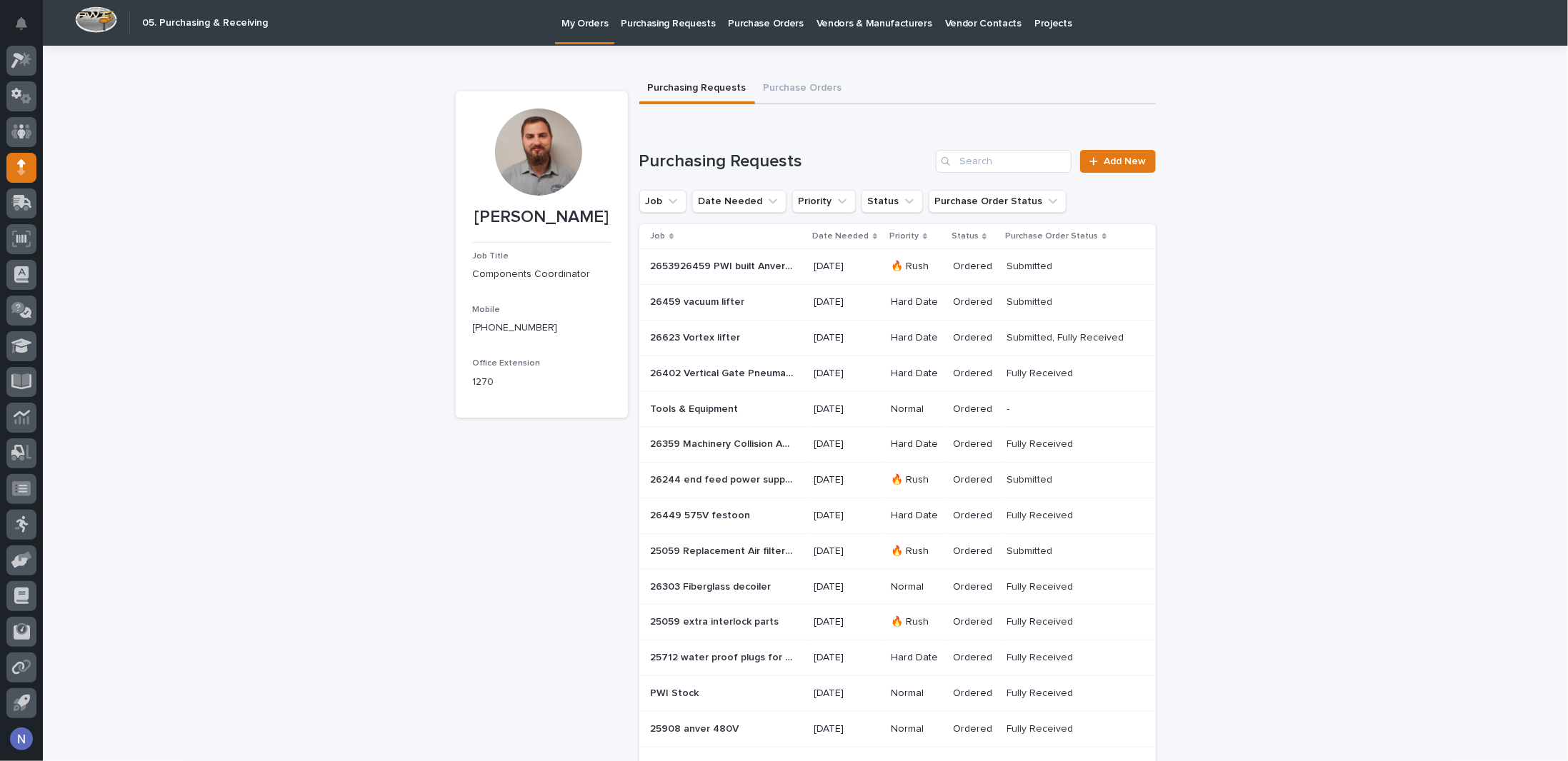
click at [678, 18] on p "Purchasing Requests" at bounding box center [667, 15] width 94 height 30
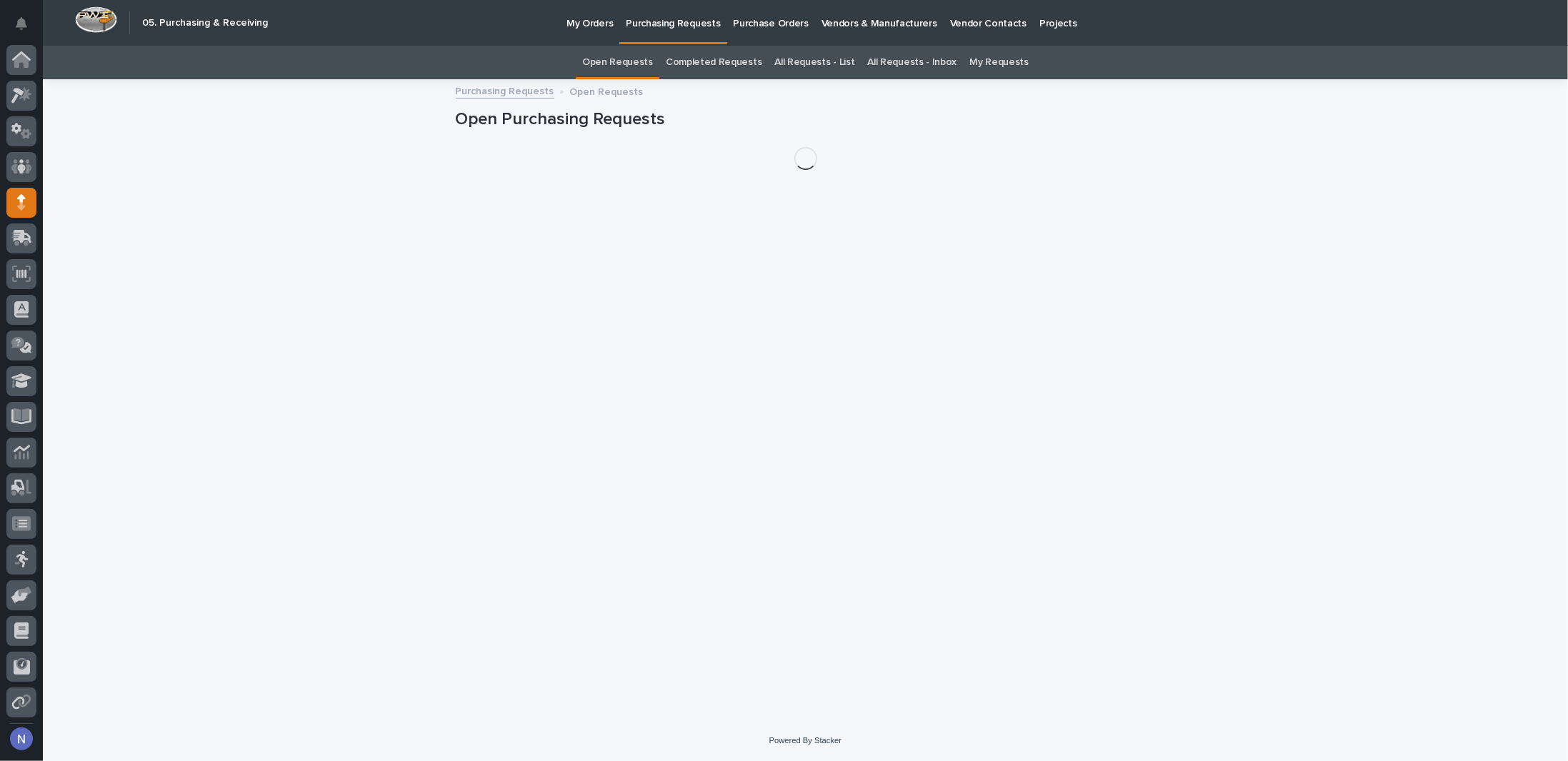
scroll to position [35, 0]
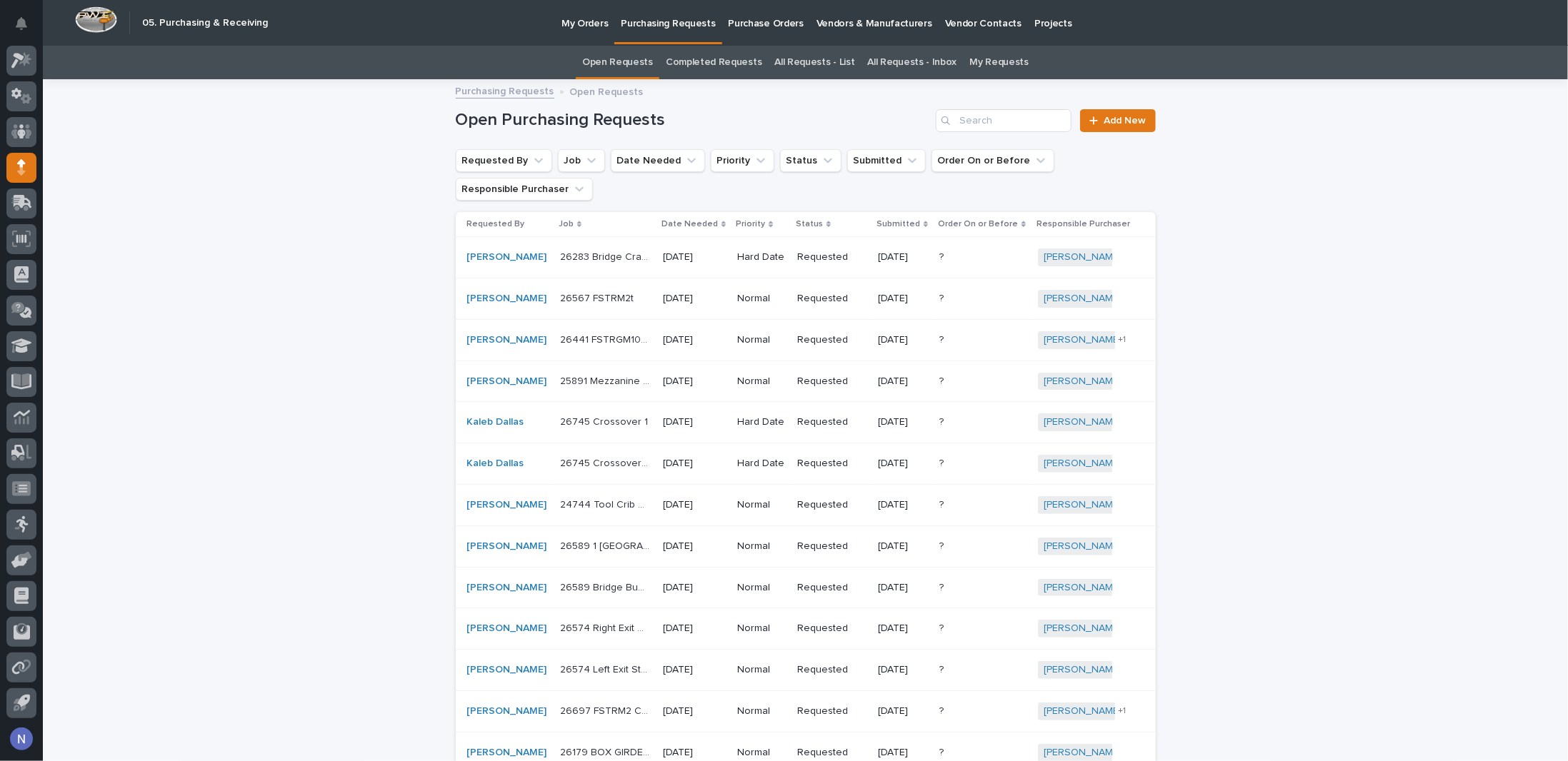
click at [794, 58] on link "All Requests - List" at bounding box center [815, 62] width 80 height 34
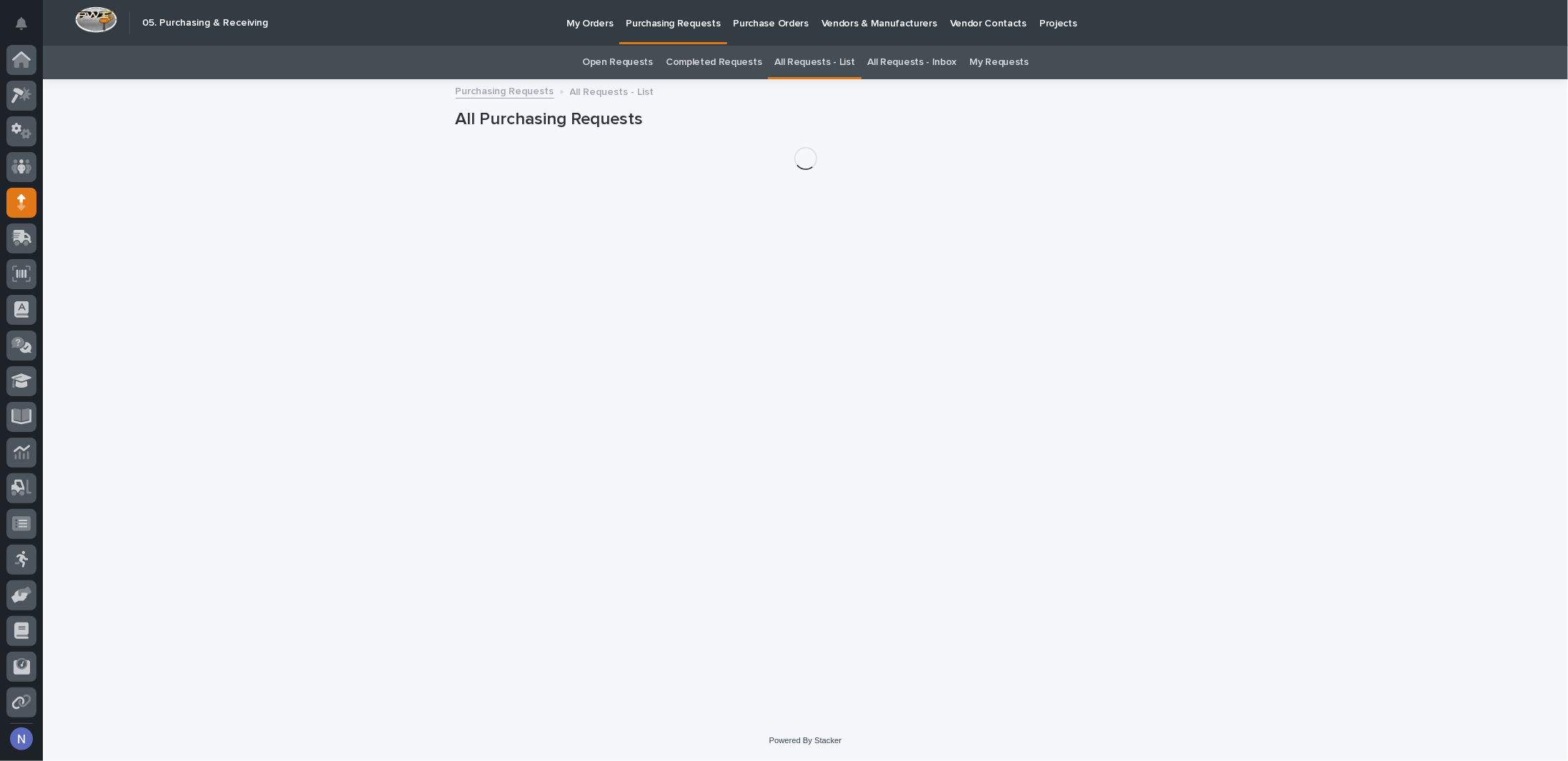
scroll to position [35, 0]
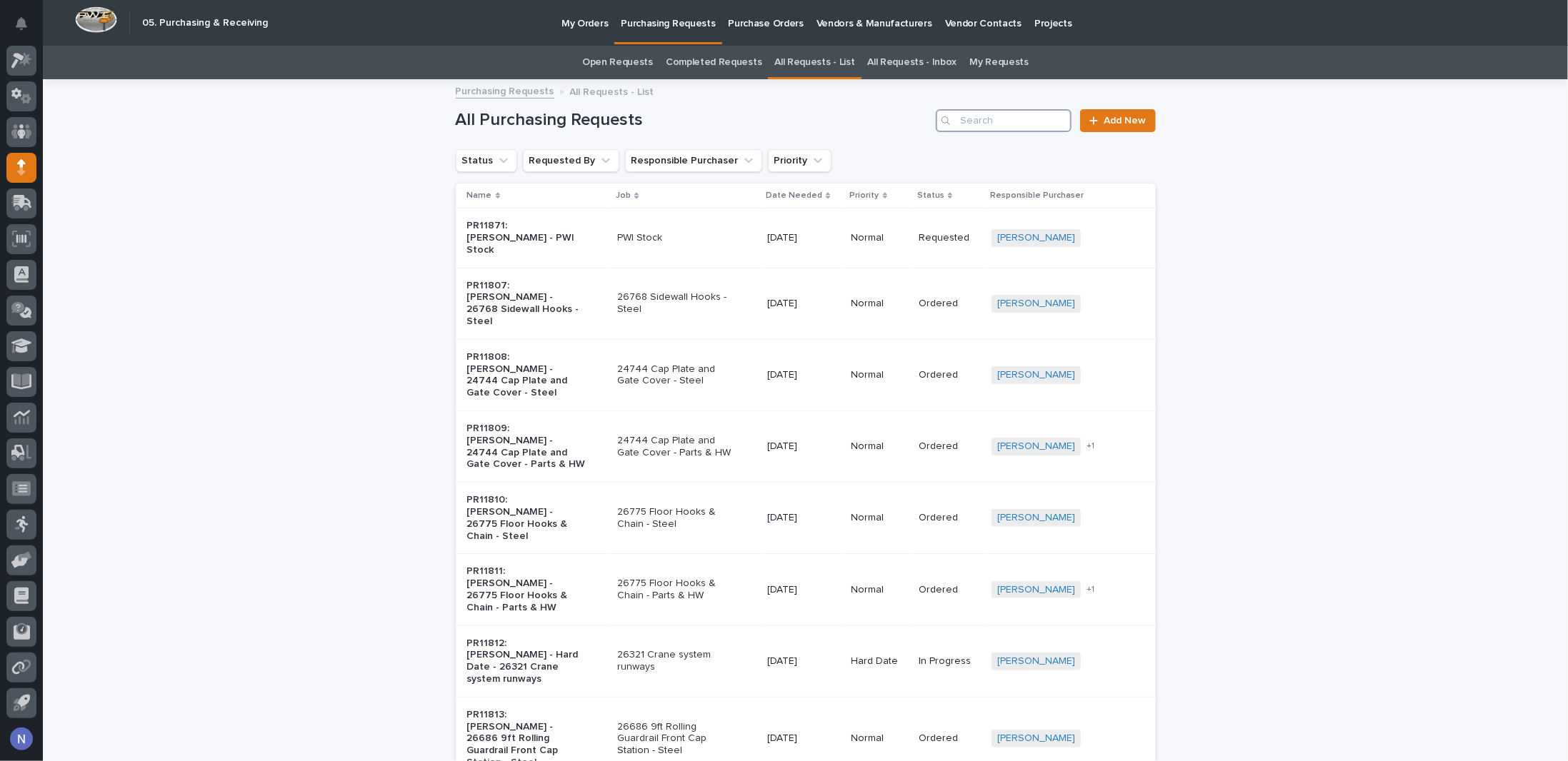
click at [1020, 115] on input "Search" at bounding box center [1003, 121] width 136 height 23
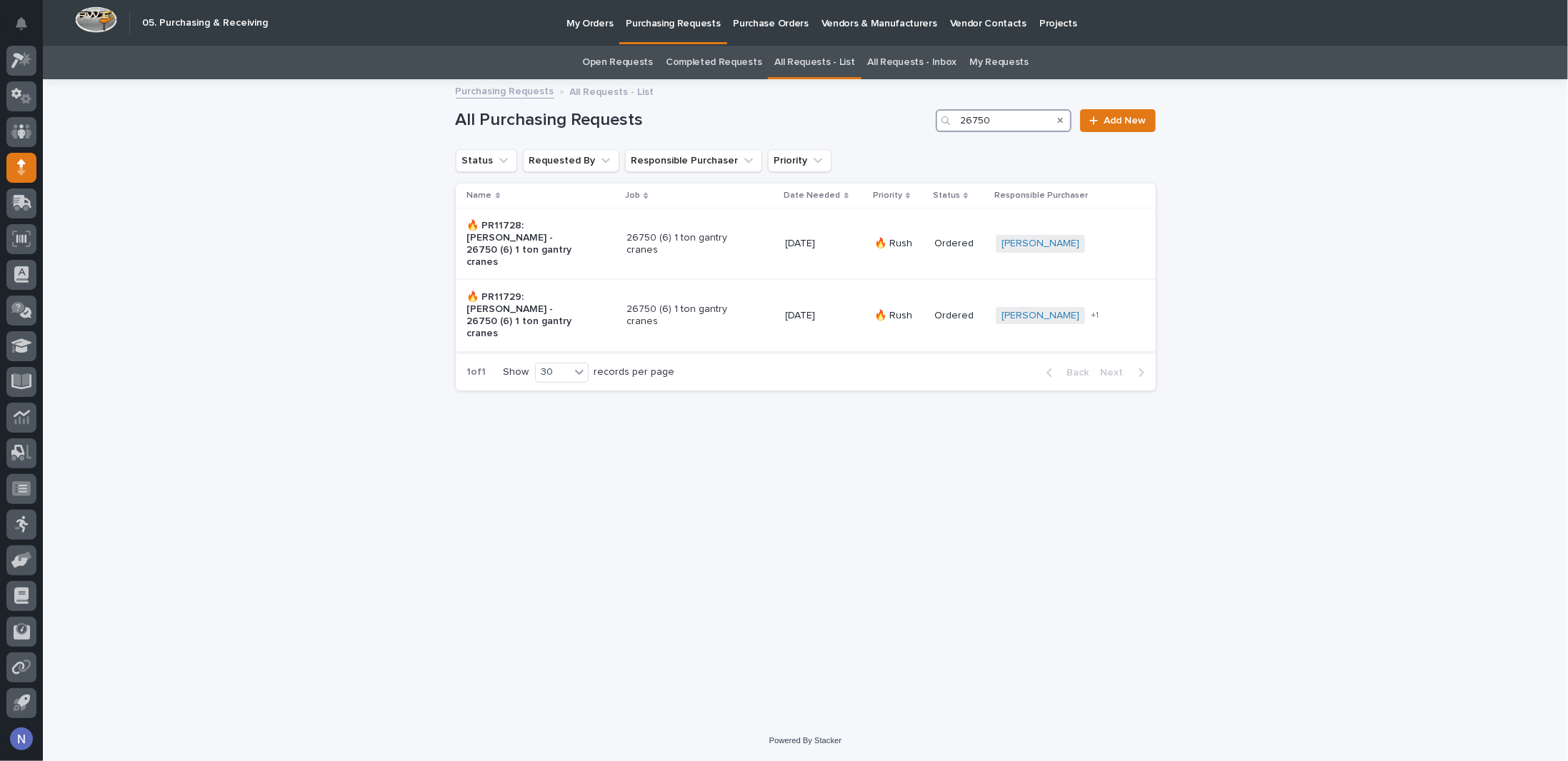
type input "26750"
click at [768, 300] on div "26750 (6) 1 ton gantry cranes" at bounding box center [700, 316] width 147 height 36
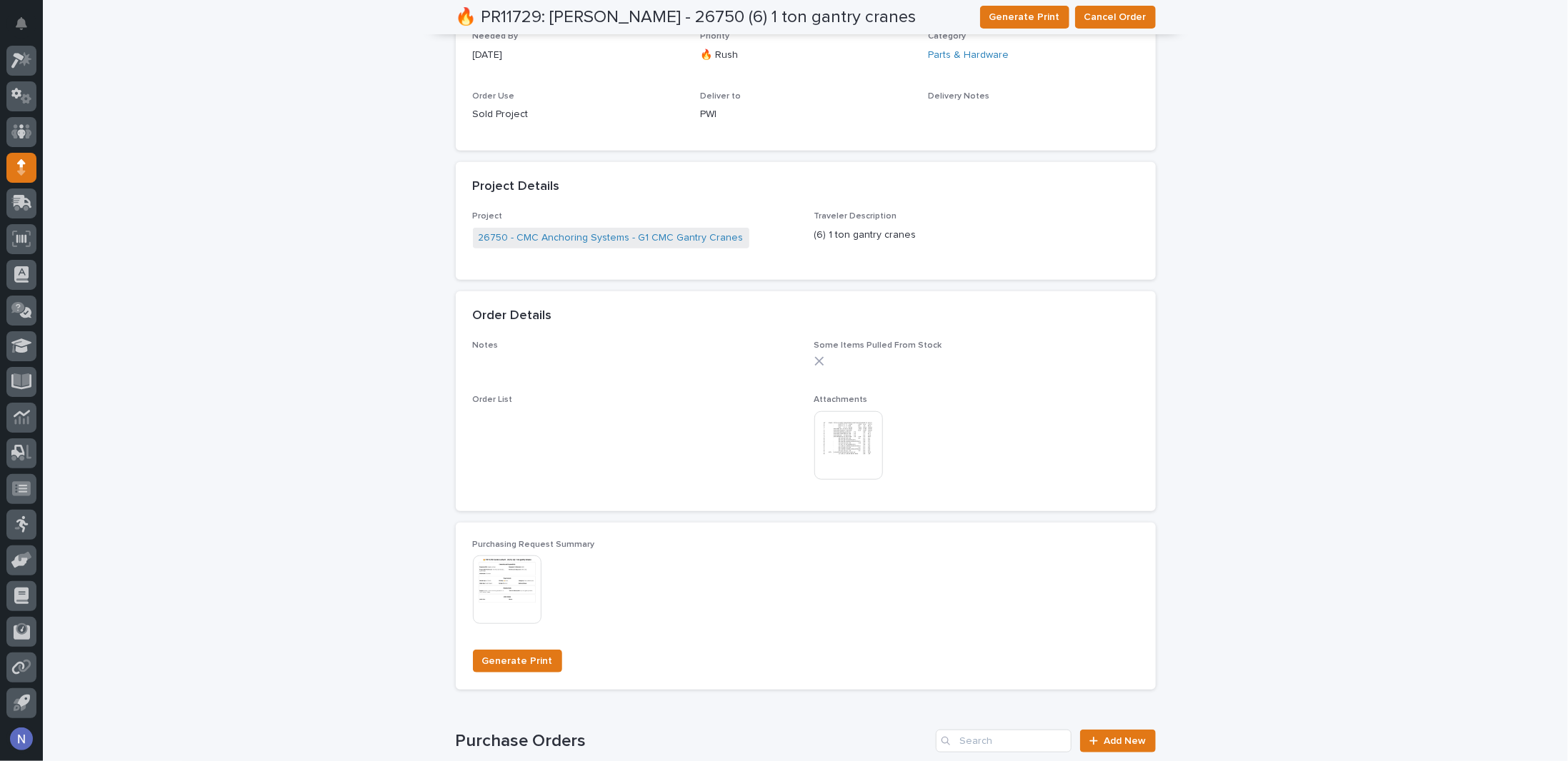
scroll to position [571, 0]
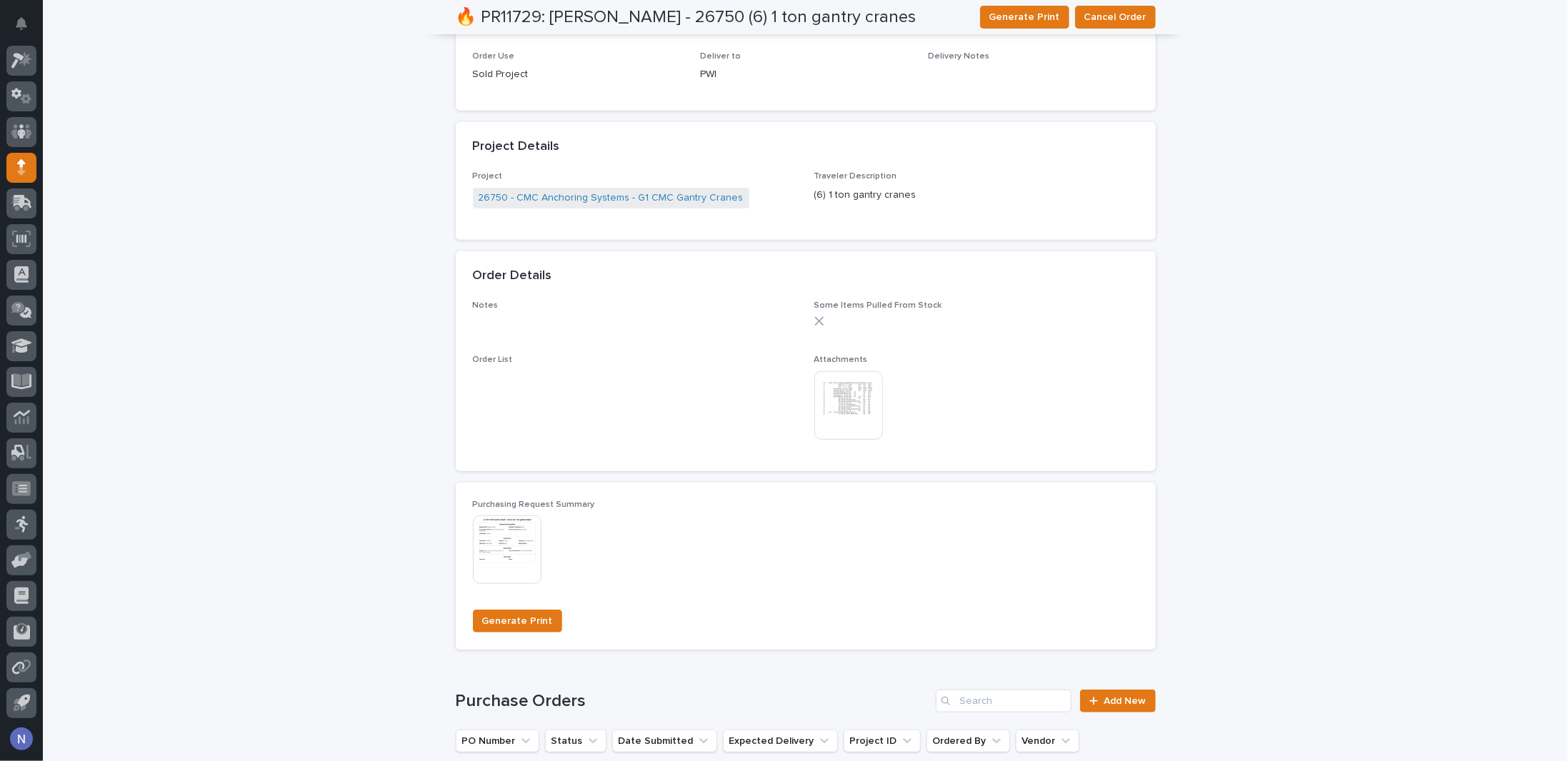
click at [838, 393] on img at bounding box center [848, 406] width 69 height 69
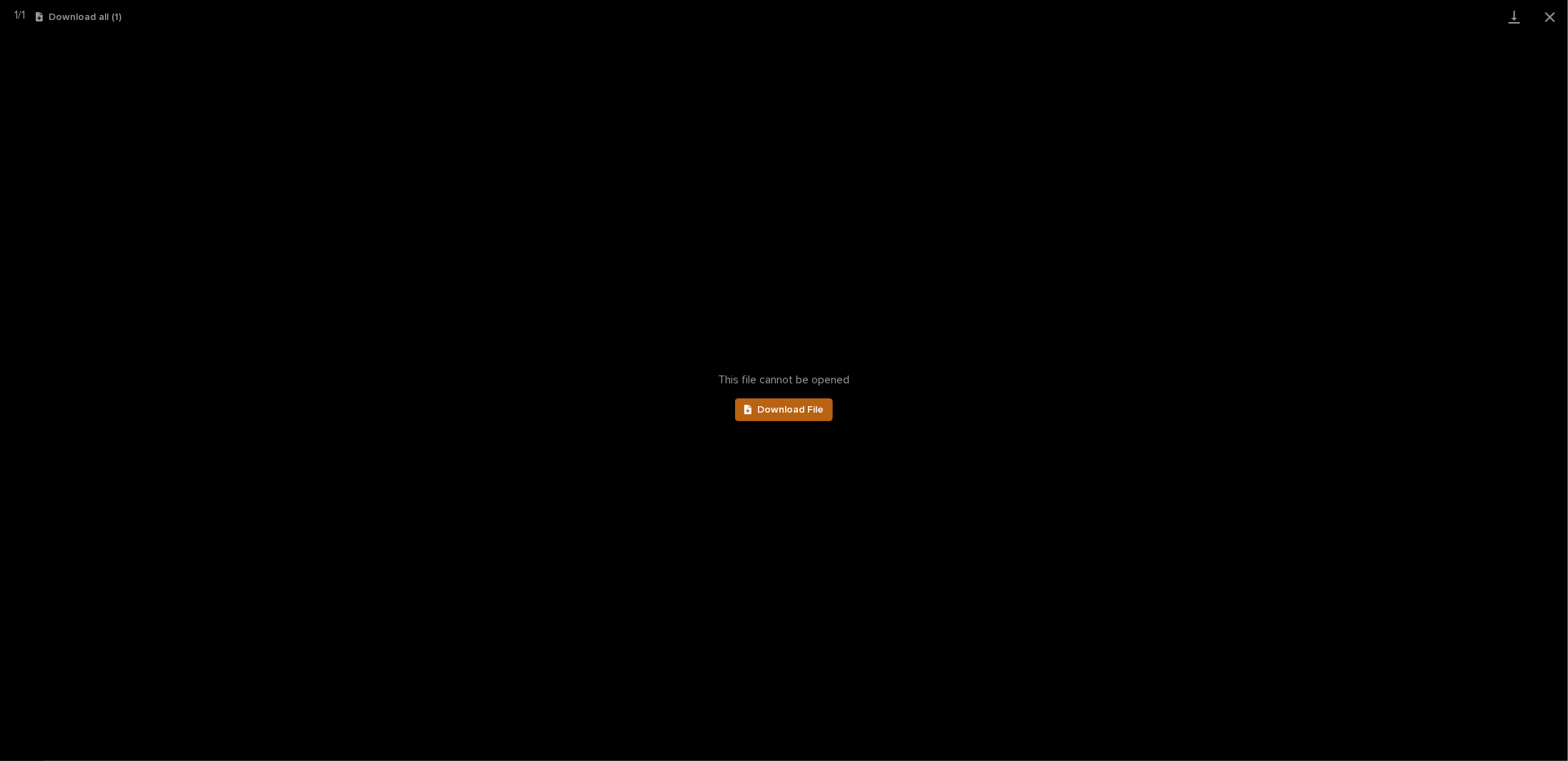
click at [807, 408] on span "Download File" at bounding box center [790, 410] width 67 height 10
click at [606, 165] on div "This file cannot be opened Download File" at bounding box center [784, 398] width 1568 height 728
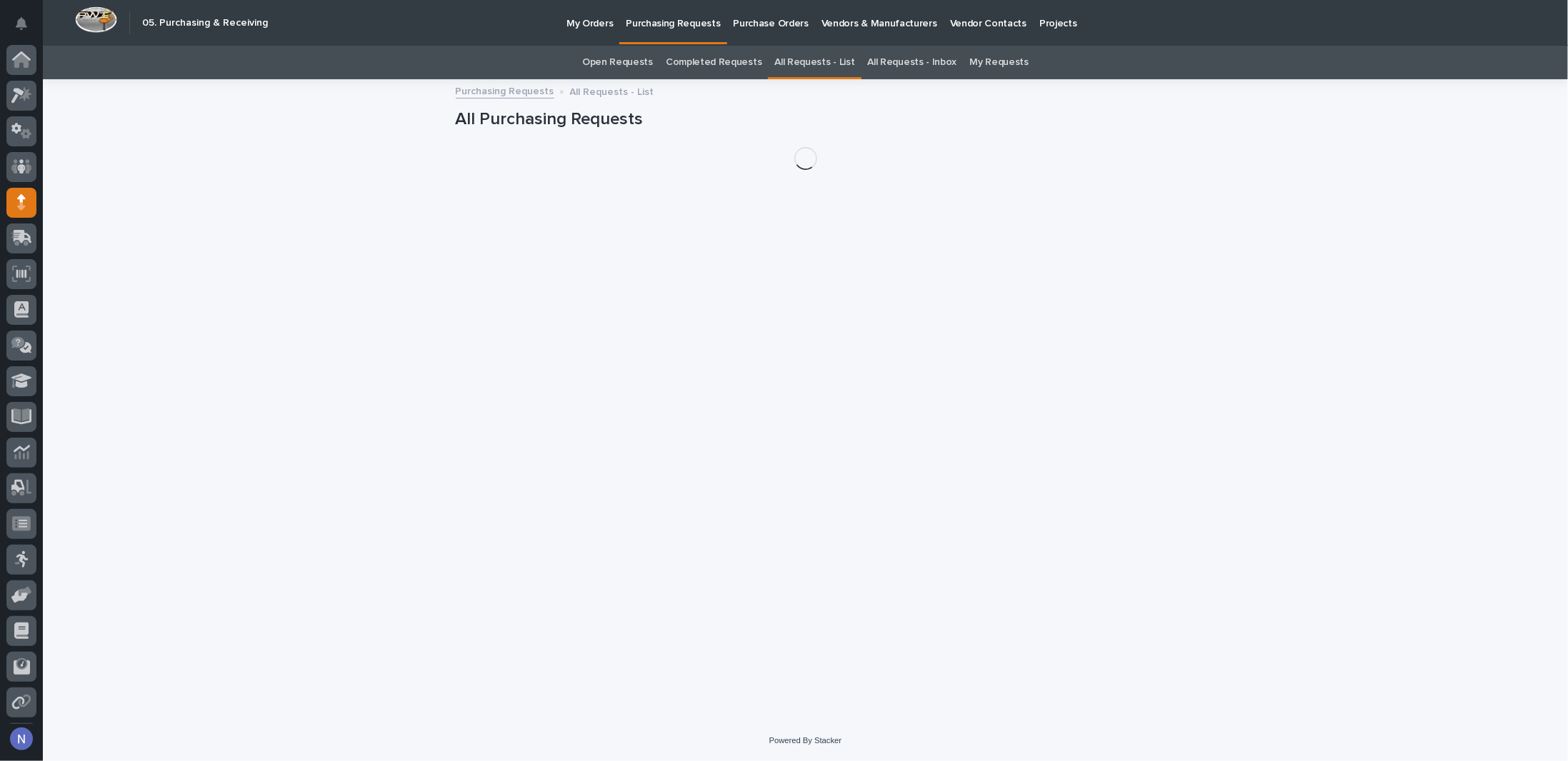
scroll to position [35, 0]
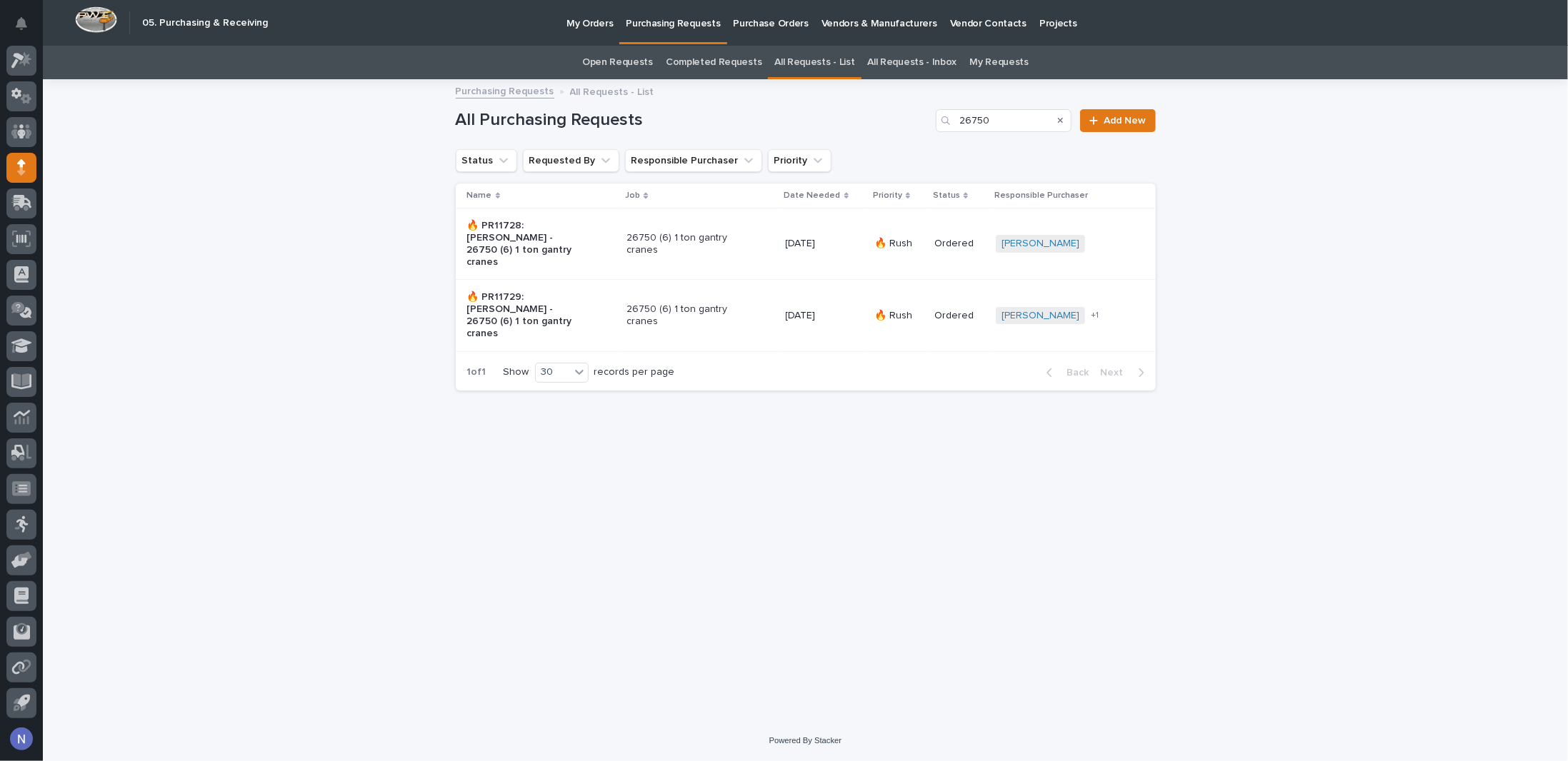
click at [581, 220] on p "🔥 PR11728: Derek Lenhart - 26750 (6) 1 ton gantry cranes" at bounding box center [526, 243] width 119 height 47
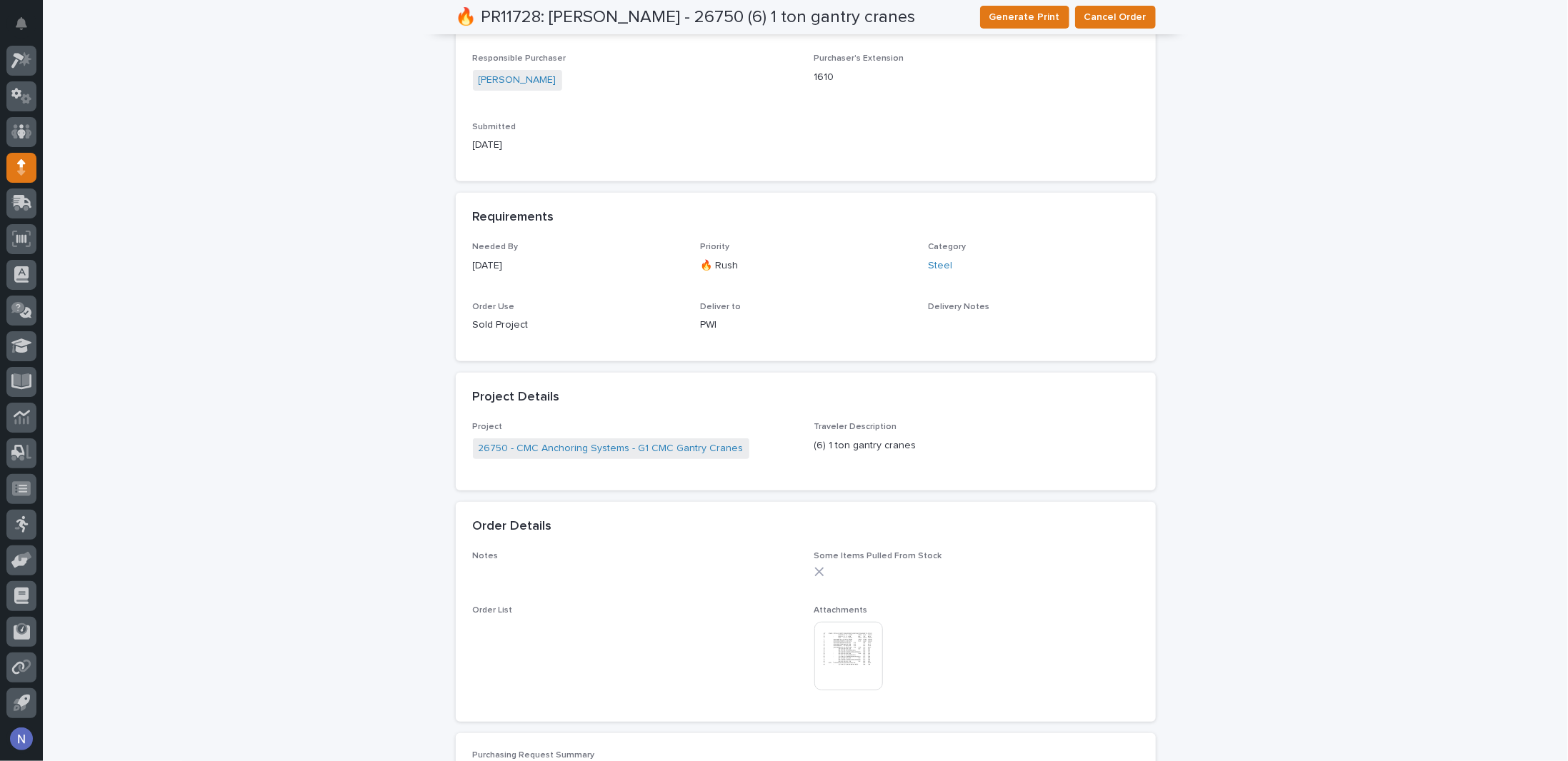
scroll to position [380, 0]
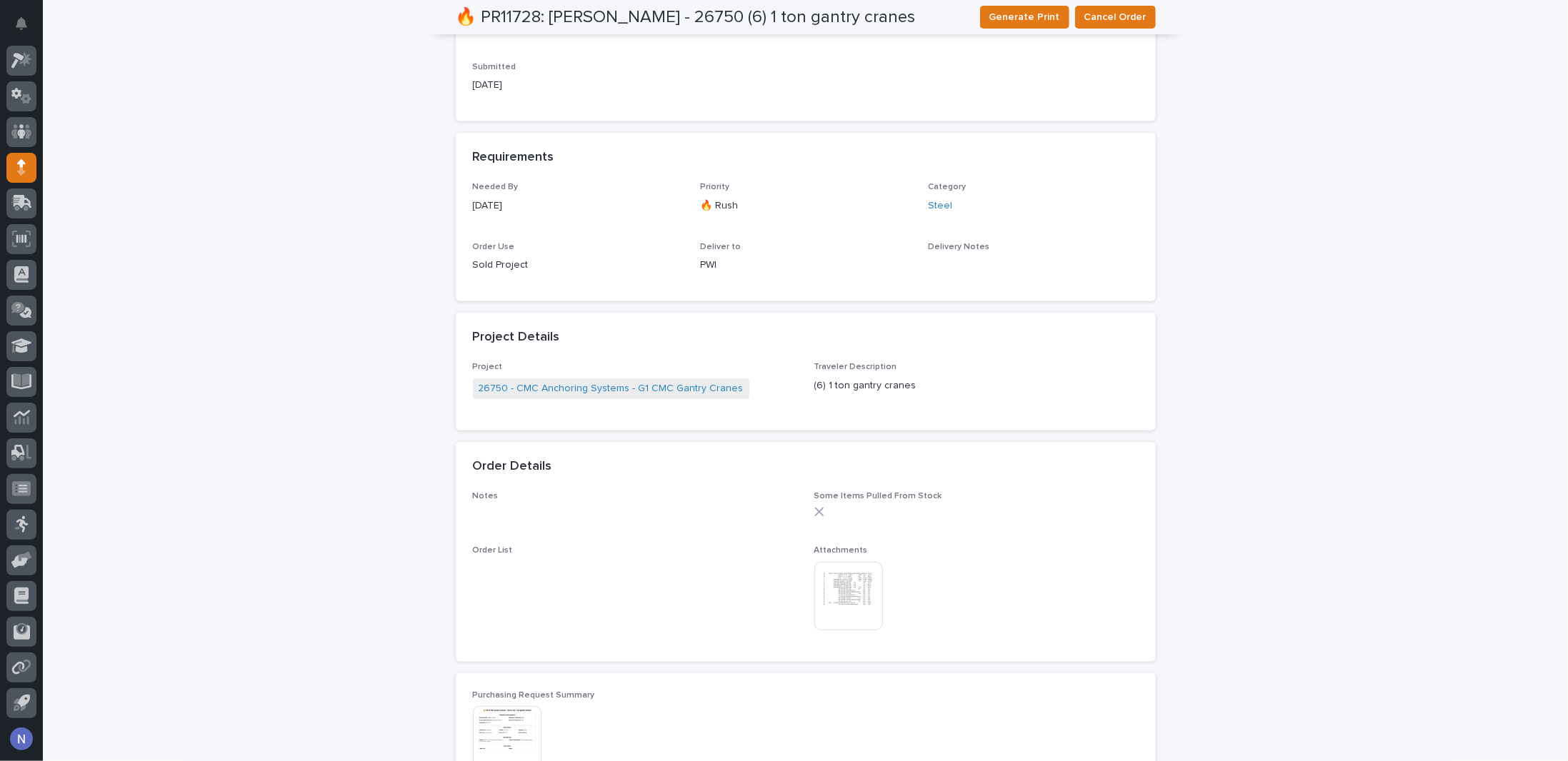
click at [815, 585] on img at bounding box center [848, 595] width 69 height 69
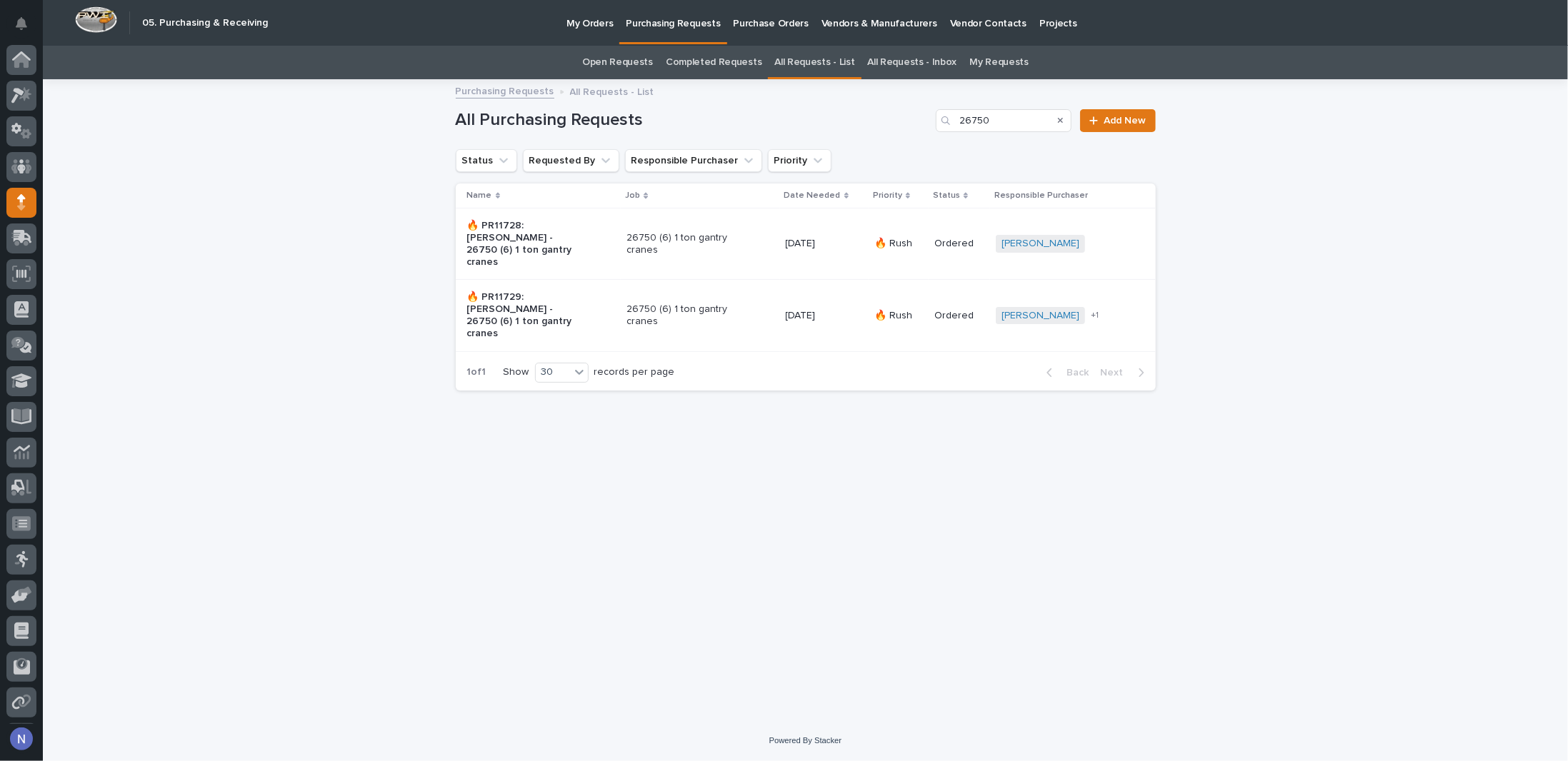
scroll to position [35, 0]
